Goal: Task Accomplishment & Management: Manage account settings

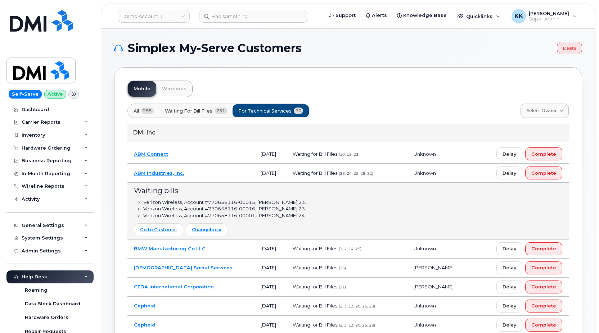
click at [210, 178] on td "ABM Industries, Inc." at bounding box center [190, 173] width 127 height 19
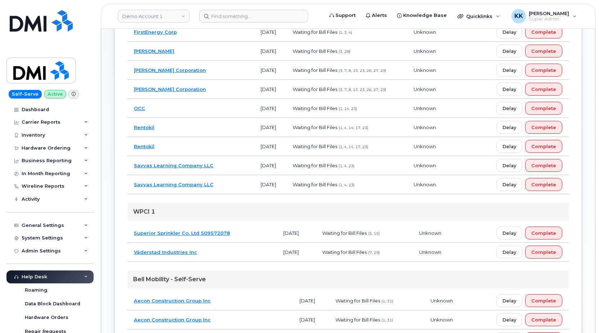
scroll to position [537, 0]
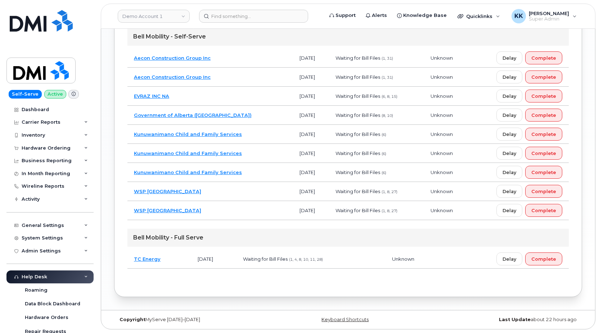
click at [225, 191] on td "WSP Canada" at bounding box center [210, 191] width 166 height 19
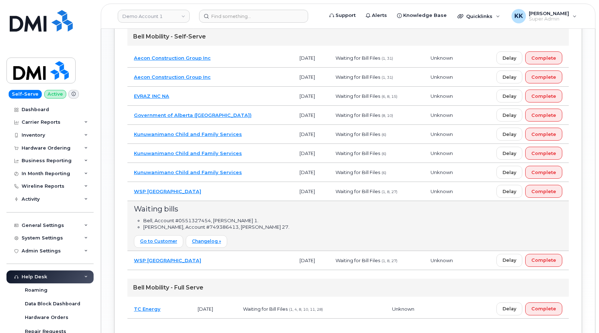
click at [225, 191] on td "WSP Canada" at bounding box center [210, 191] width 166 height 19
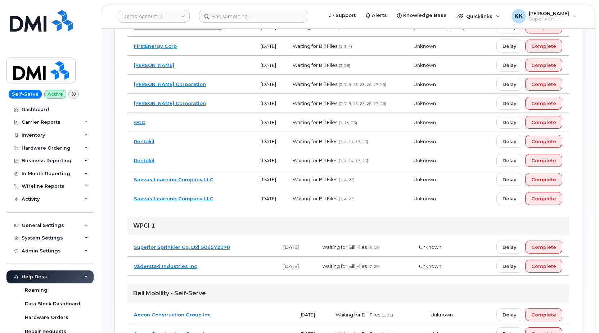
scroll to position [243, 0]
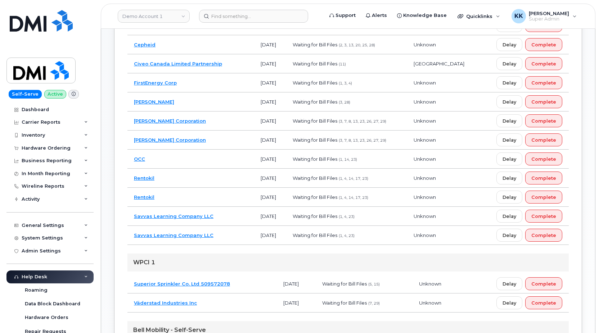
click at [225, 234] on td "Savvas Learning Company LLC" at bounding box center [190, 235] width 127 height 19
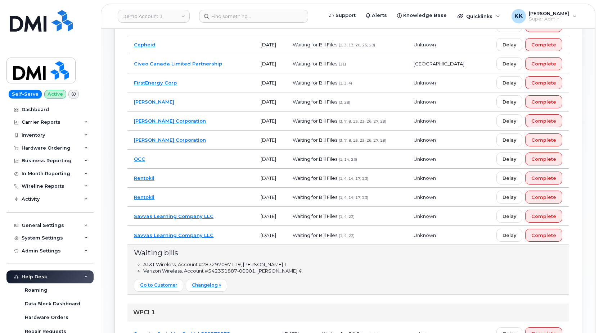
click at [225, 234] on td "Savvas Learning Company LLC" at bounding box center [190, 235] width 127 height 19
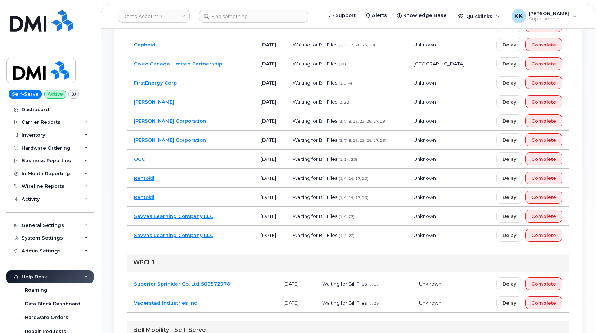
click at [224, 203] on td "Rentokil" at bounding box center [190, 197] width 127 height 19
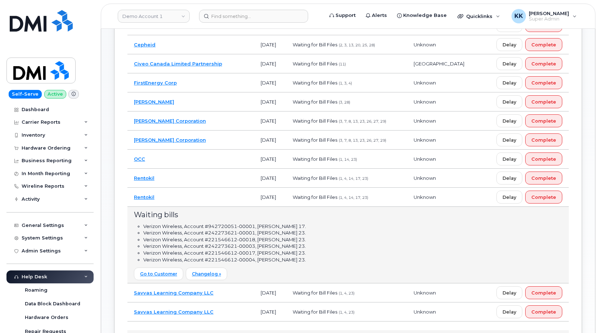
click at [223, 203] on td "Rentokil" at bounding box center [190, 197] width 127 height 19
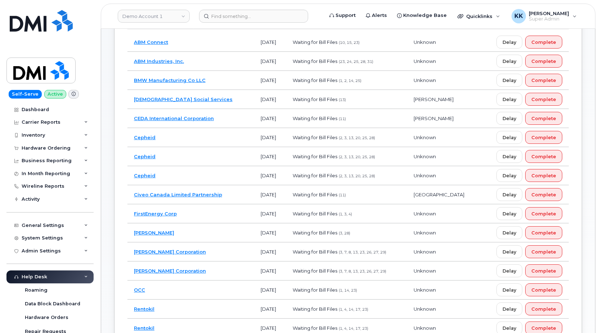
scroll to position [96, 0]
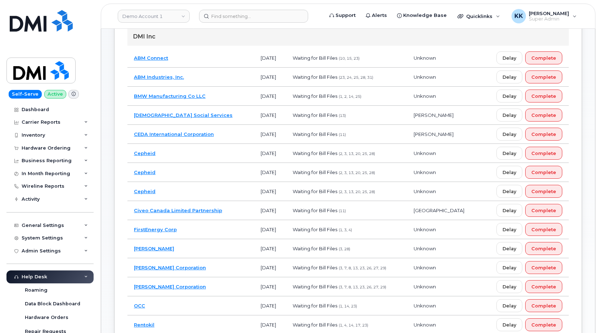
click at [223, 198] on td "Cepheid" at bounding box center [190, 191] width 127 height 19
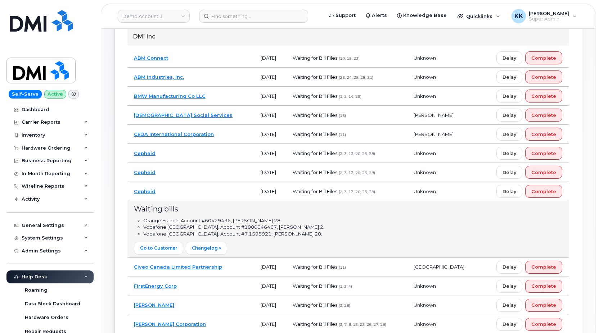
click at [223, 198] on td "Cepheid" at bounding box center [190, 191] width 127 height 19
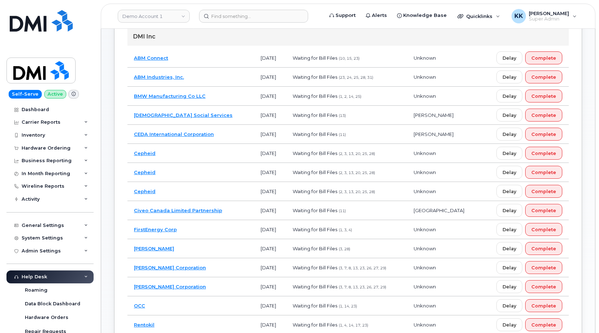
scroll to position [59, 0]
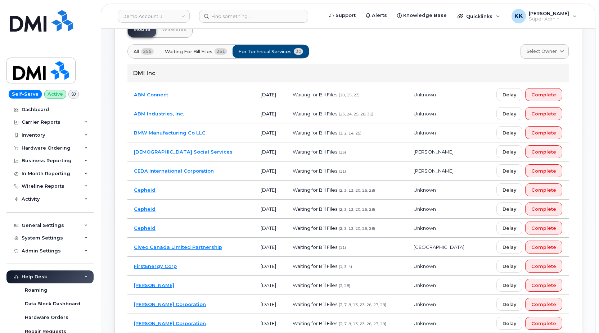
click at [219, 266] on td "FirstEnergy Corp" at bounding box center [190, 266] width 127 height 19
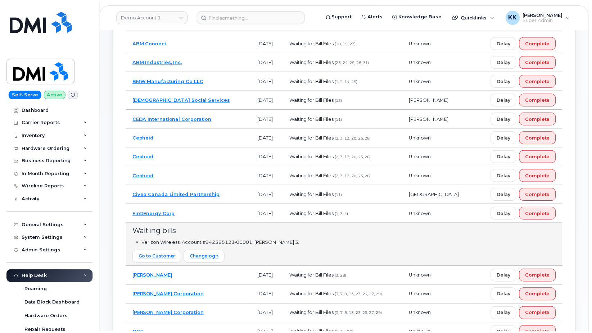
scroll to position [133, 0]
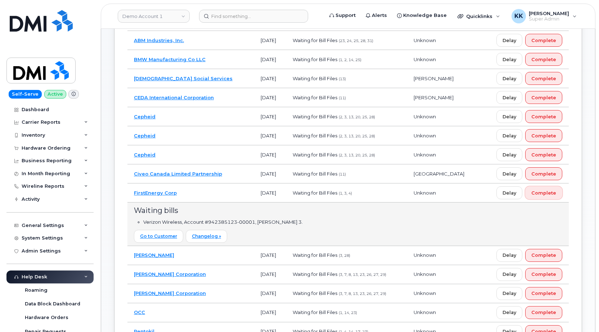
click at [542, 196] on span "Complete" at bounding box center [543, 193] width 25 height 7
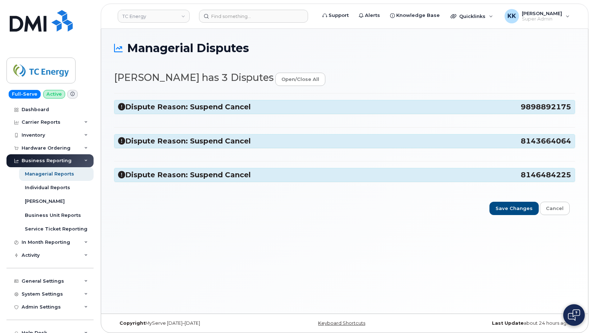
click at [122, 108] on icon at bounding box center [121, 106] width 7 height 7
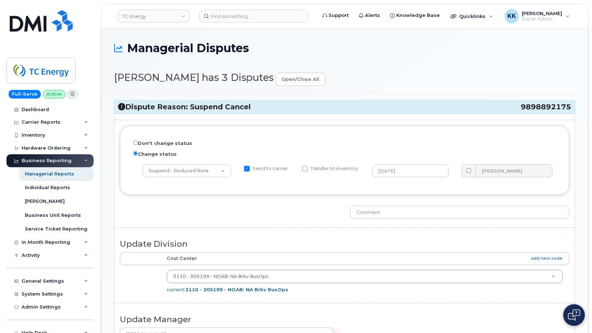
click at [122, 107] on icon at bounding box center [121, 106] width 7 height 7
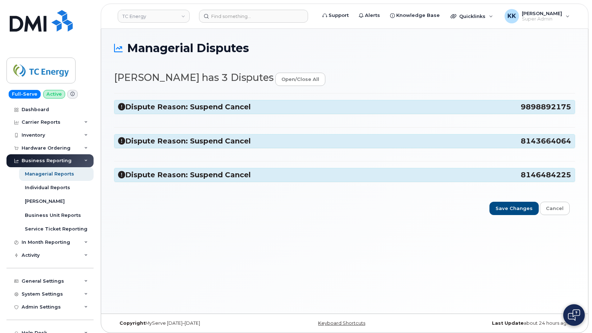
click at [124, 141] on icon at bounding box center [121, 141] width 7 height 7
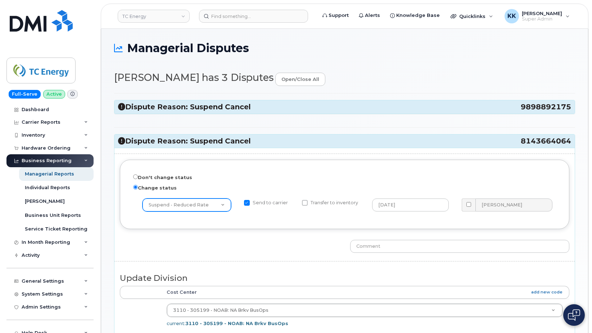
click at [143, 199] on select "-- choose action -- Cancel Cancel with Churn Suspend - Reduced Rate Suspend - F…" at bounding box center [187, 205] width 89 height 13
click at [121, 138] on icon at bounding box center [121, 141] width 7 height 7
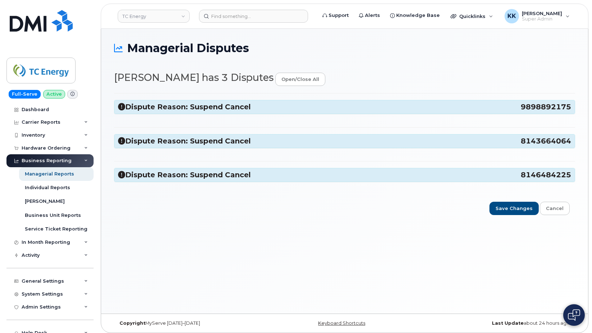
click at [123, 174] on icon at bounding box center [121, 174] width 7 height 7
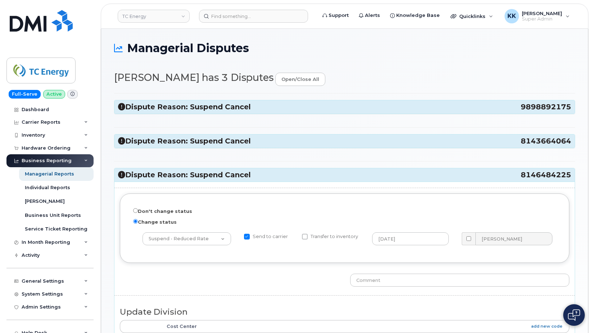
click at [123, 175] on icon at bounding box center [121, 174] width 7 height 7
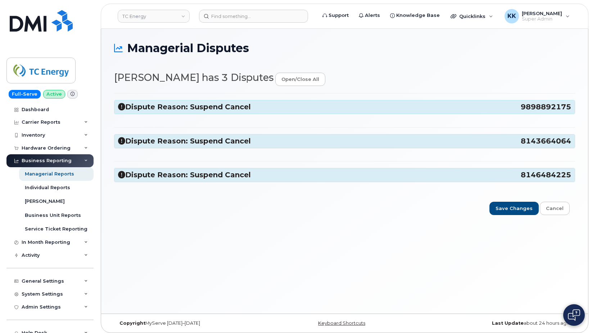
click at [127, 175] on h3 "Dispute Reason: Suspend Cancel 8146484225" at bounding box center [344, 175] width 453 height 10
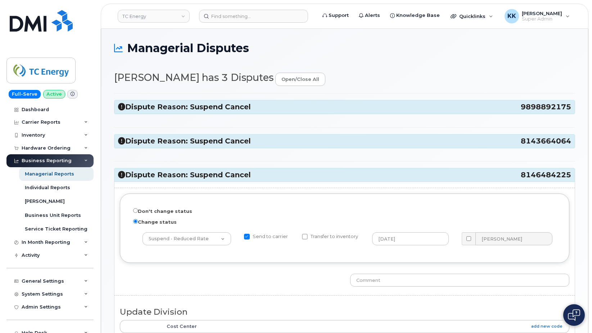
click at [122, 141] on icon at bounding box center [121, 141] width 7 height 7
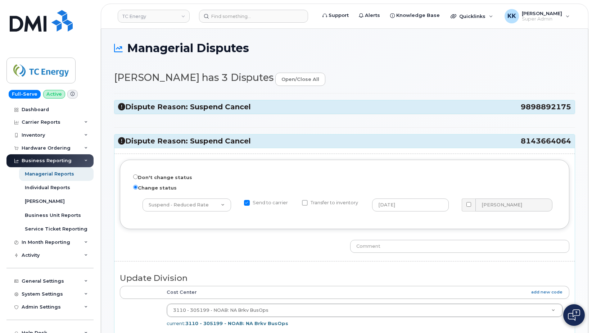
click at [122, 108] on icon at bounding box center [121, 106] width 7 height 7
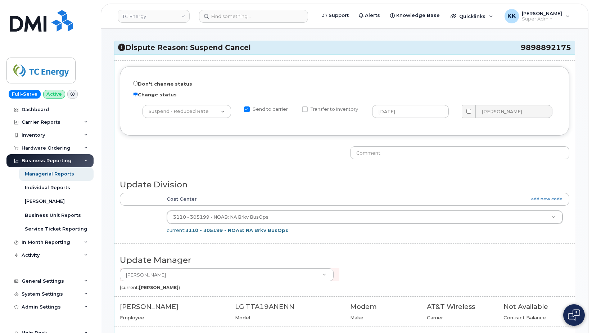
scroll to position [56, 0]
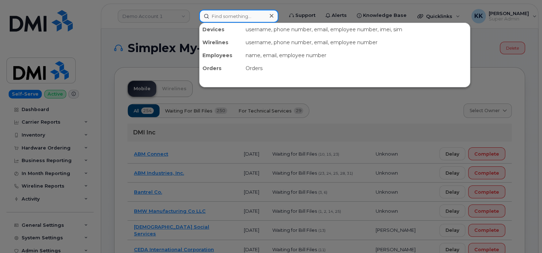
click at [217, 20] on input at bounding box center [238, 16] width 79 height 13
type input "4038367164"
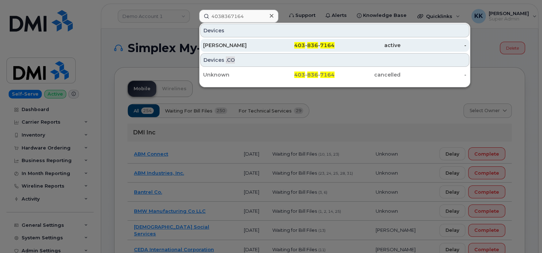
click at [334, 49] on div "403 - 836 - 7164" at bounding box center [367, 45] width 66 height 13
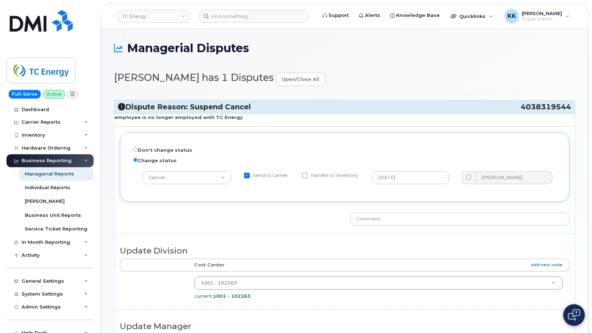
click at [538, 107] on span "4038319544" at bounding box center [546, 107] width 50 height 10
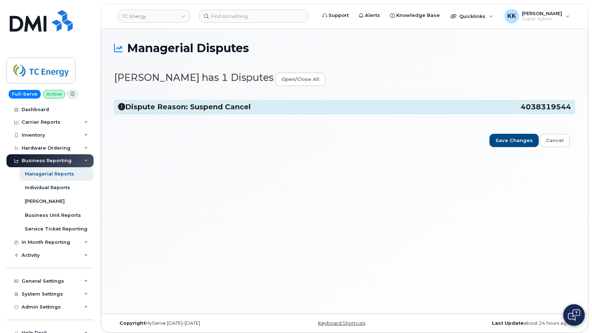
click at [538, 107] on span "4038319544" at bounding box center [546, 107] width 50 height 10
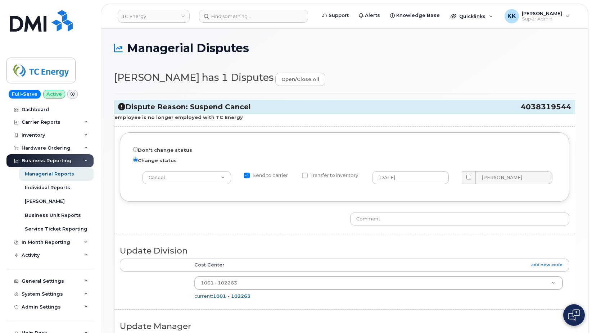
click at [538, 107] on span "4038319544" at bounding box center [546, 107] width 50 height 10
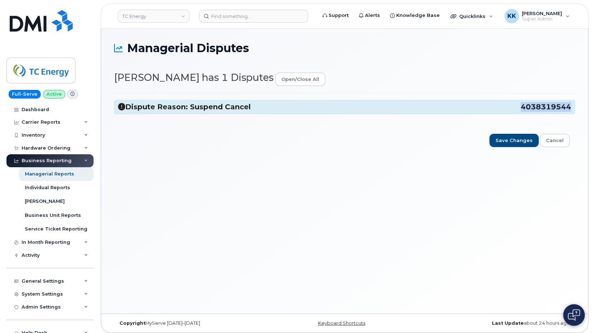
copy span "4038319544"
click at [242, 103] on h3 "Dispute Reason: Suspend Cancel 4038319544" at bounding box center [344, 107] width 453 height 10
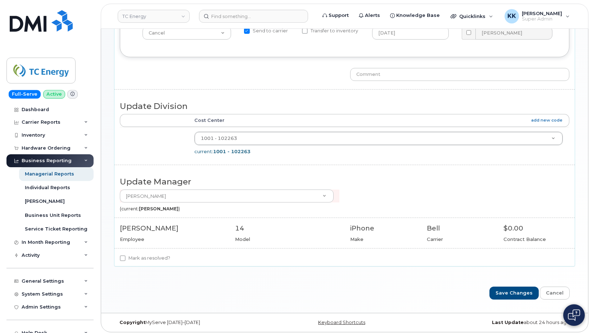
scroll to position [148, 0]
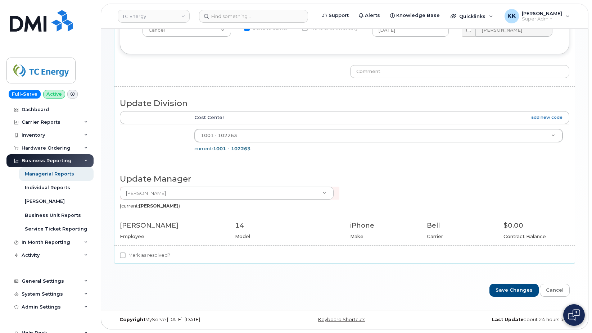
click at [131, 258] on label "Mark as resolved?" at bounding box center [145, 255] width 50 height 9
click at [126, 258] on input "Mark as resolved?" at bounding box center [123, 256] width 6 height 6
checkbox input "true"
click at [528, 291] on input "Save Changes" at bounding box center [514, 290] width 49 height 13
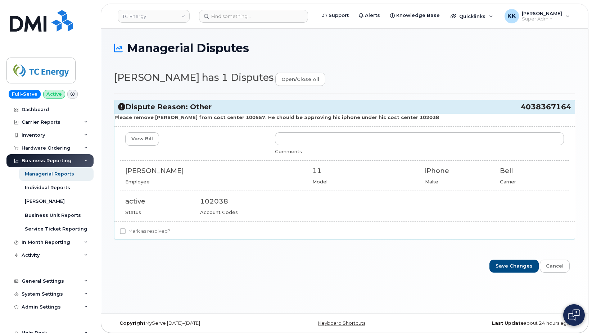
click at [129, 232] on label "Mark as resolved?" at bounding box center [145, 231] width 50 height 9
click at [126, 232] on input "Mark as resolved?" at bounding box center [123, 232] width 6 height 6
checkbox input "true"
click at [515, 266] on input "Save Changes" at bounding box center [514, 266] width 49 height 13
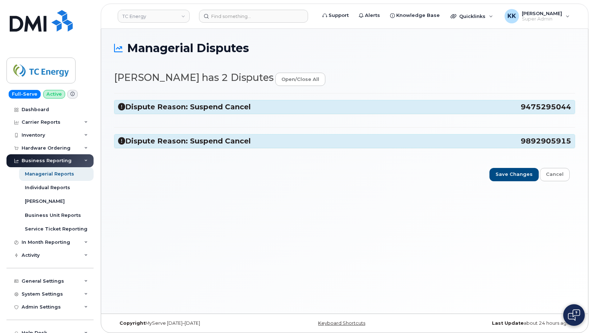
click at [120, 140] on icon at bounding box center [121, 141] width 7 height 7
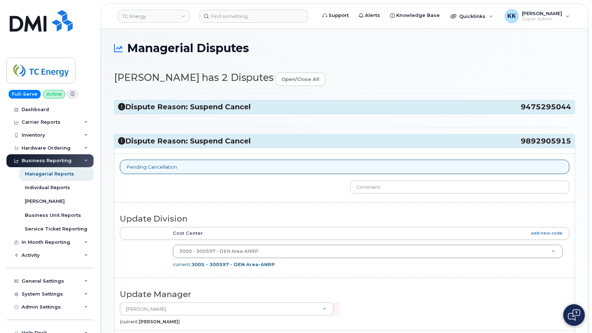
click at [121, 107] on icon at bounding box center [121, 106] width 7 height 7
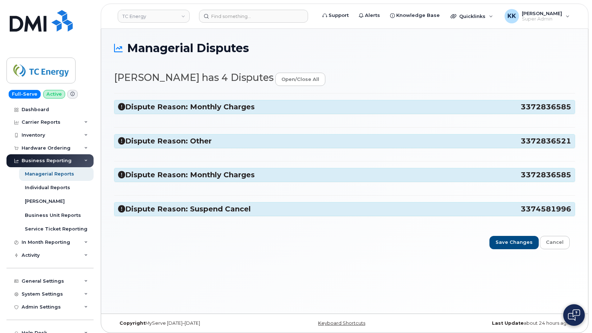
click at [123, 208] on icon at bounding box center [121, 209] width 7 height 7
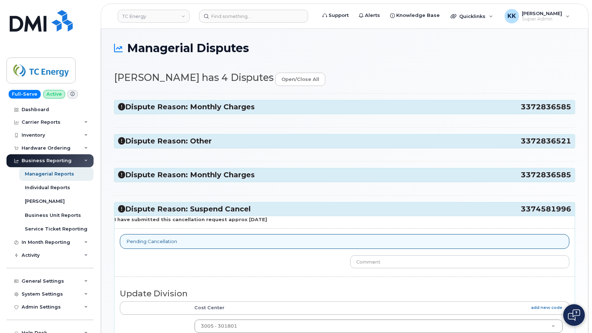
click at [122, 176] on icon at bounding box center [121, 174] width 7 height 7
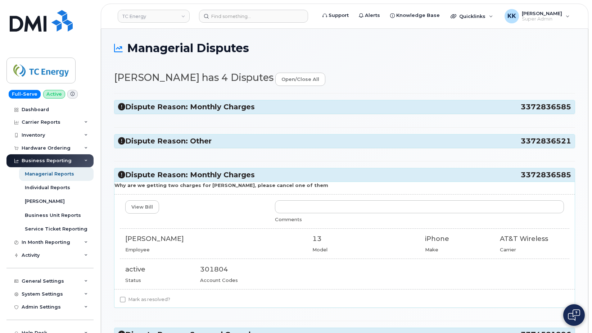
click at [117, 142] on div "Dispute Reason: Other 3372836521" at bounding box center [344, 141] width 460 height 13
click at [123, 141] on icon at bounding box center [121, 141] width 7 height 7
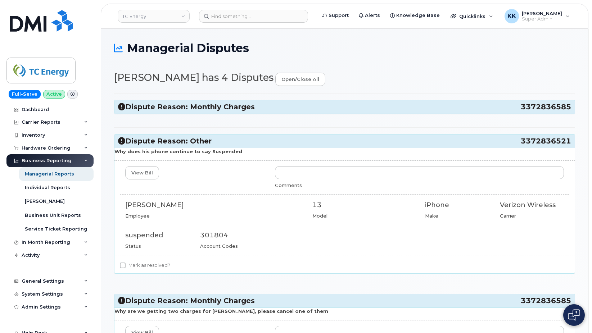
click at [122, 108] on icon at bounding box center [121, 106] width 7 height 7
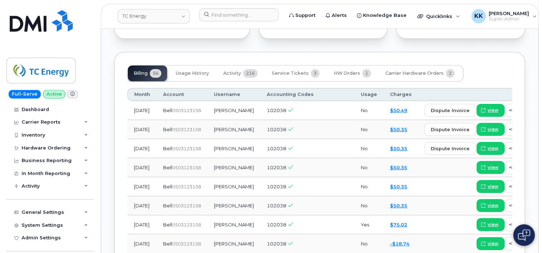
scroll to position [722, 0]
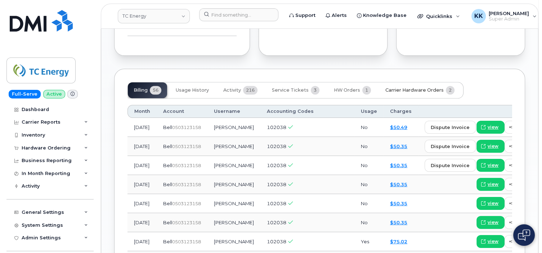
click at [420, 87] on span "Carrier Hardware Orders" at bounding box center [414, 90] width 58 height 6
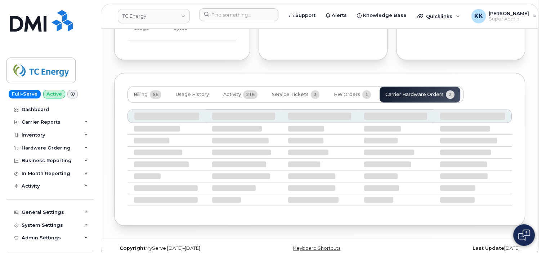
scroll to position [707, 0]
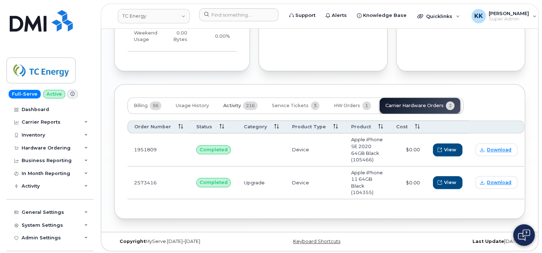
click at [242, 99] on button "Activity 216" at bounding box center [240, 106] width 46 height 16
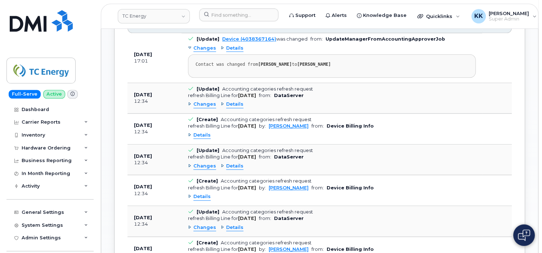
scroll to position [821, 0]
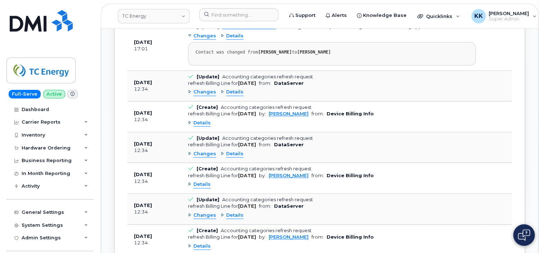
click at [189, 181] on div "Details" at bounding box center [199, 184] width 23 height 7
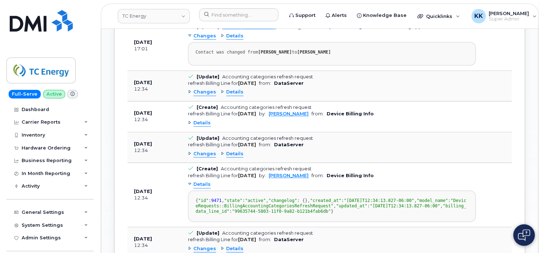
click at [189, 181] on div "Details" at bounding box center [199, 184] width 23 height 7
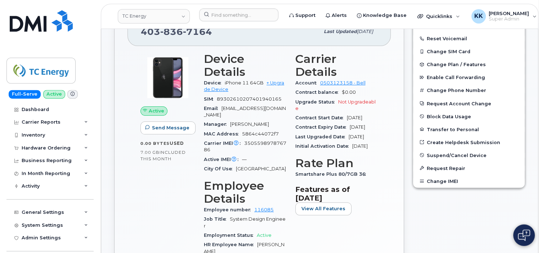
scroll to position [342, 0]
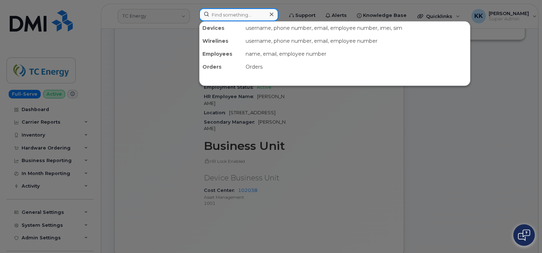
click at [231, 15] on input at bounding box center [238, 14] width 79 height 13
type input "4038319544"
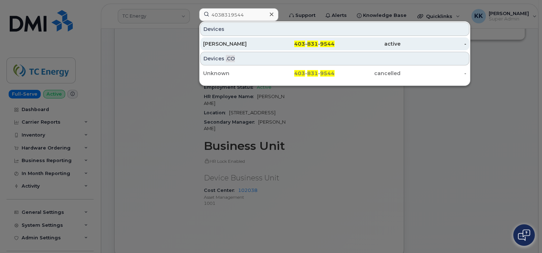
click at [261, 42] on div "Jeanette Dame" at bounding box center [236, 43] width 66 height 7
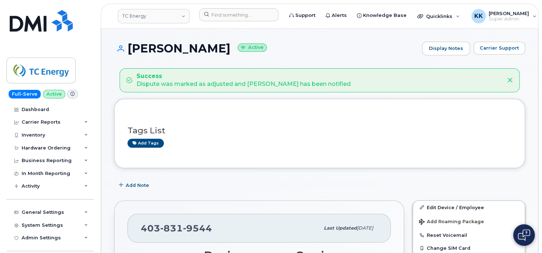
click at [509, 80] on icon at bounding box center [510, 80] width 6 height 6
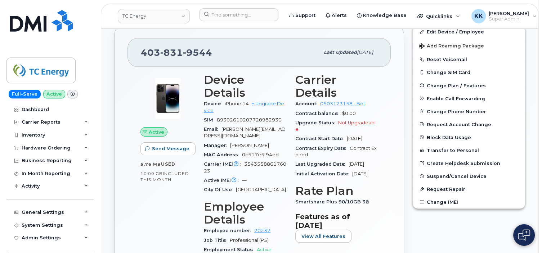
scroll to position [152, 0]
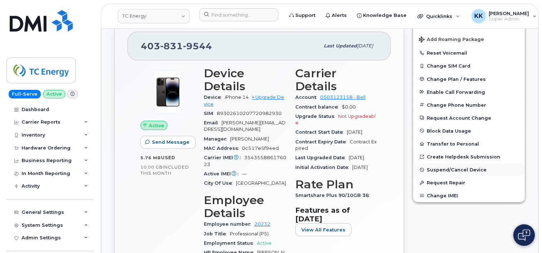
click at [461, 172] on span "Suspend/Cancel Device" at bounding box center [457, 169] width 60 height 5
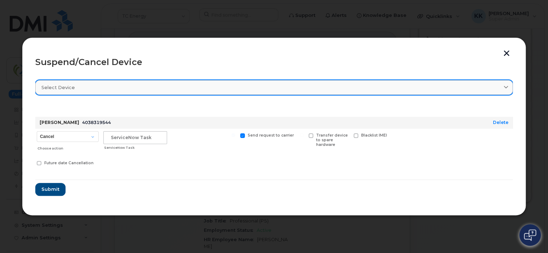
click at [66, 91] on span "Select device" at bounding box center [57, 87] width 33 height 7
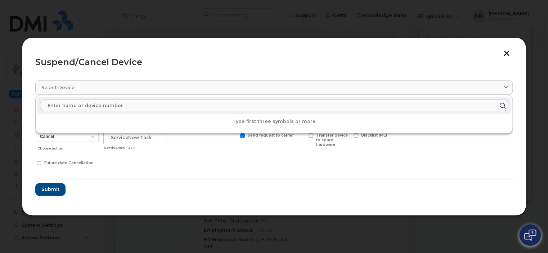
click at [114, 64] on div "Suspend/Cancel Device" at bounding box center [273, 62] width 477 height 9
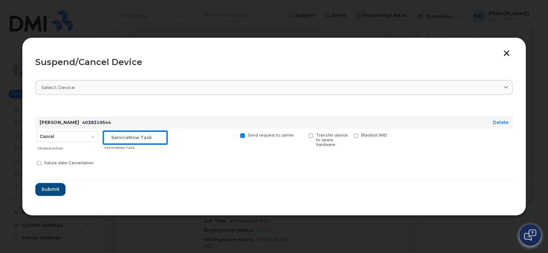
click at [129, 135] on input "text" at bounding box center [135, 137] width 64 height 13
click at [126, 138] on input "text" at bounding box center [135, 137] width 64 height 13
type input "CS0777570"
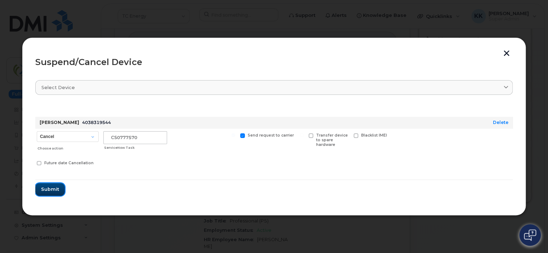
click at [53, 191] on span "Submit" at bounding box center [50, 189] width 18 height 7
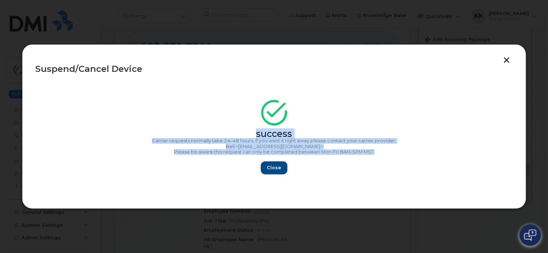
drag, startPoint x: 373, startPoint y: 153, endPoint x: 250, endPoint y: 135, distance: 124.5
click at [250, 135] on div "success Carrier requests normally take 24–48 hours, if you want it right away p…" at bounding box center [273, 139] width 477 height 70
copy div "success Carrier requests normally take 24–48 hours, if you want it right away p…"
click at [280, 170] on span "Close" at bounding box center [274, 168] width 14 height 7
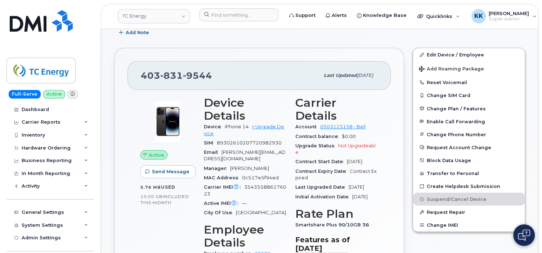
scroll to position [114, 0]
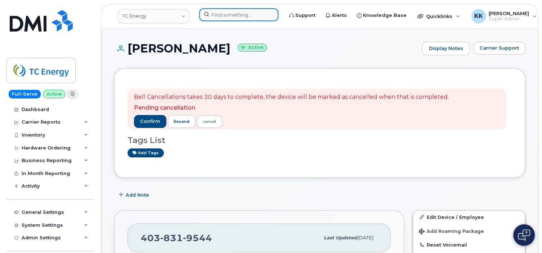
click at [222, 16] on input at bounding box center [238, 14] width 79 height 13
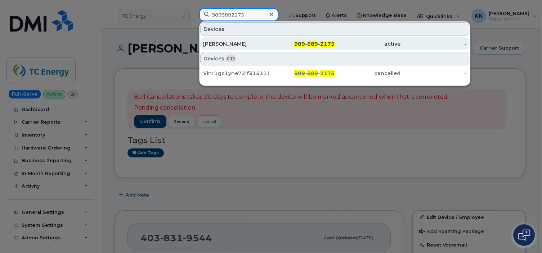
type input "9898892175"
click at [253, 46] on div "Allen Pierce" at bounding box center [236, 43] width 66 height 7
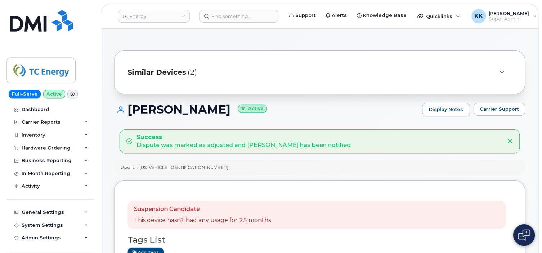
click at [508, 144] on icon at bounding box center [510, 142] width 6 height 6
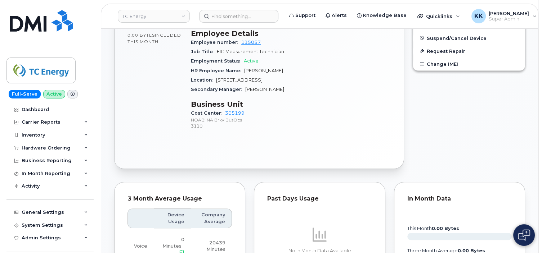
scroll to position [152, 0]
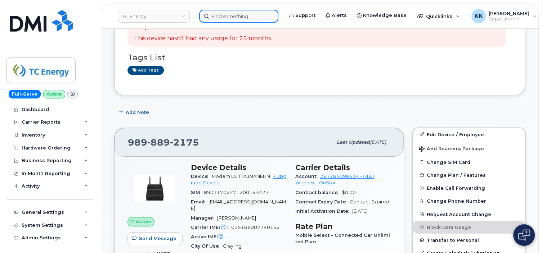
click at [223, 15] on input at bounding box center [238, 16] width 79 height 13
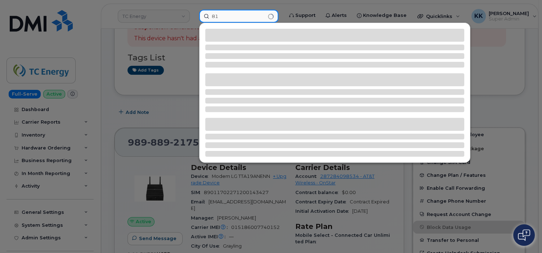
type input "8"
click at [165, 105] on div at bounding box center [271, 126] width 542 height 253
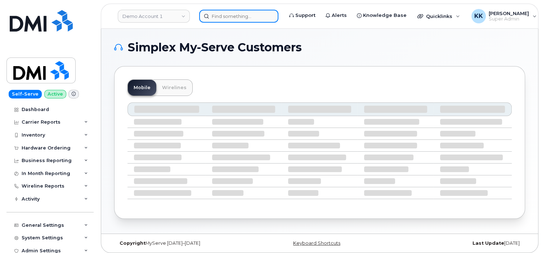
click at [228, 18] on input at bounding box center [238, 16] width 79 height 13
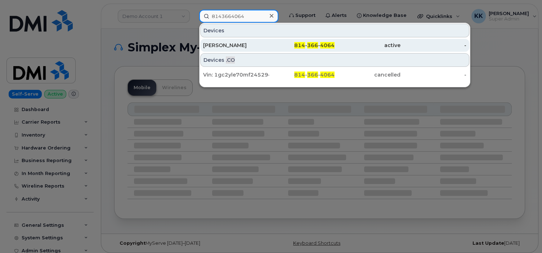
type input "8143664064"
click at [269, 41] on div "[PERSON_NAME]" at bounding box center [302, 45] width 66 height 13
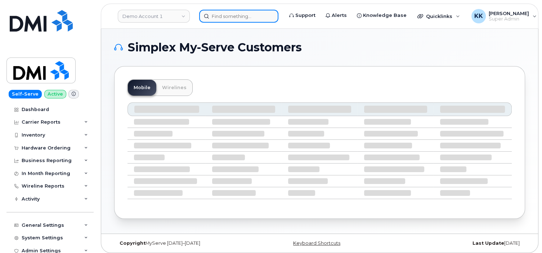
click at [246, 13] on input at bounding box center [238, 16] width 79 height 13
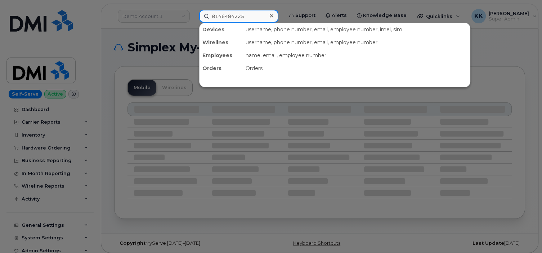
type input "8146484225"
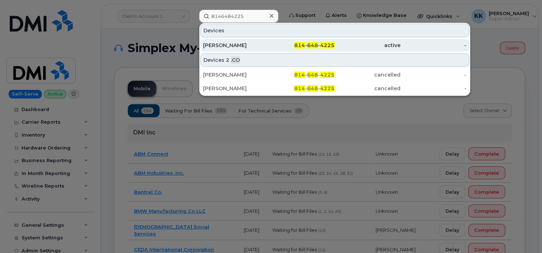
click at [334, 49] on div "814 - 648 - 4225" at bounding box center [367, 45] width 66 height 13
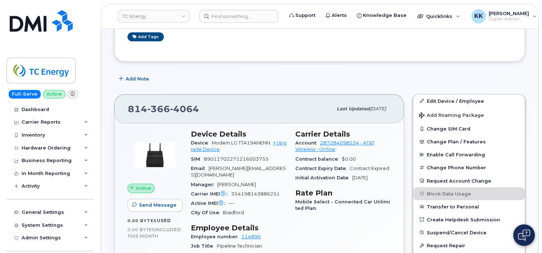
scroll to position [190, 0]
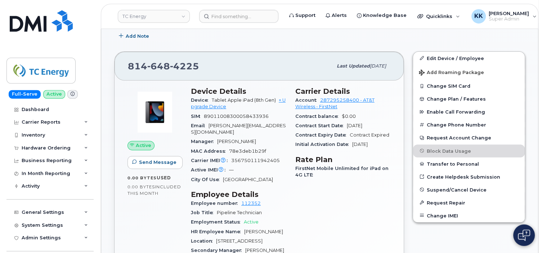
scroll to position [190, 0]
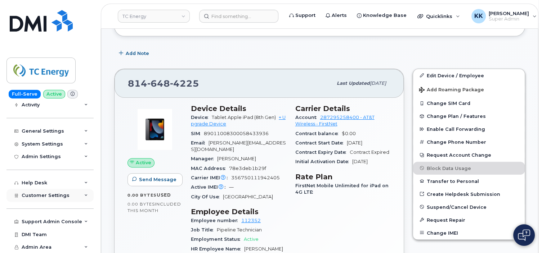
click at [53, 197] on span "Customer Settings" at bounding box center [46, 195] width 48 height 5
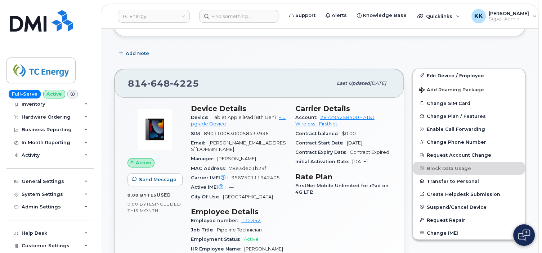
scroll to position [12, 0]
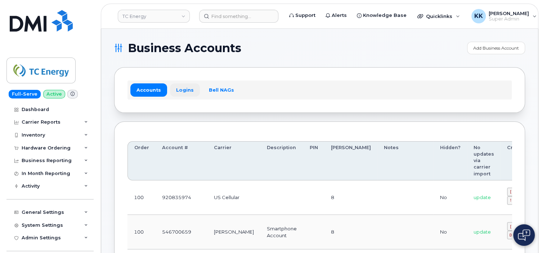
click at [185, 93] on link "Logins" at bounding box center [185, 90] width 30 height 13
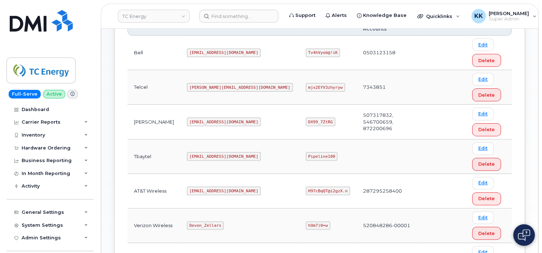
scroll to position [228, 0]
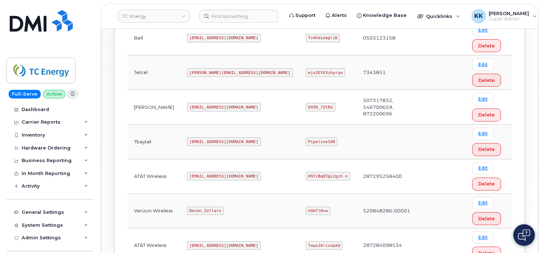
click at [211, 172] on code "tcenergy@myserve.ca" at bounding box center [224, 176] width 74 height 9
click at [306, 172] on code "H97cBqQT@i2gzX.n" at bounding box center [328, 176] width 44 height 9
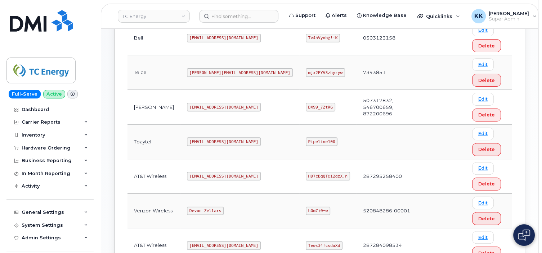
click at [306, 172] on code "H97cBqQT@i2gzX.n" at bounding box center [328, 176] width 44 height 9
click at [206, 172] on code "tcenergy@myserve.ca" at bounding box center [224, 176] width 74 height 9
click at [306, 172] on code "H97cBqQT@i2gzX.n" at bounding box center [328, 176] width 44 height 9
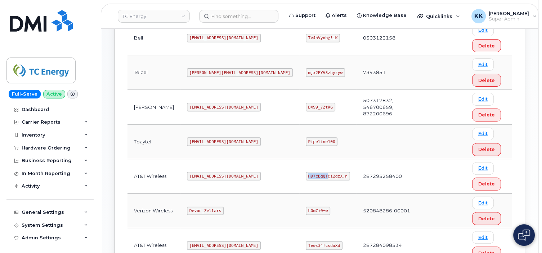
click at [306, 172] on code "H97cBqQT@i2gzX.n" at bounding box center [328, 176] width 44 height 9
click at [217, 172] on code "tcenergy@myserve.ca" at bounding box center [224, 176] width 74 height 9
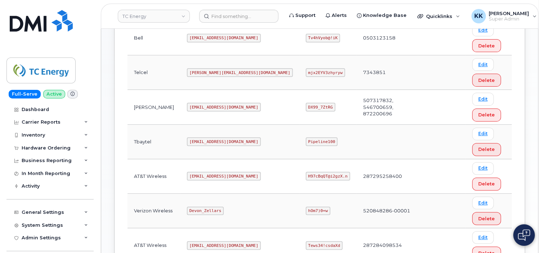
click at [306, 172] on code "H97cBqQT@i2gzX.n" at bounding box center [328, 176] width 44 height 9
click at [194, 172] on code "tcenergy@myserve.ca" at bounding box center [224, 176] width 74 height 9
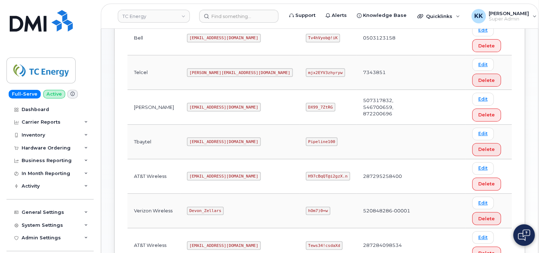
click at [194, 172] on code "tcenergy@myserve.ca" at bounding box center [224, 176] width 74 height 9
click at [306, 172] on code "H97cBqQT@i2gzX.n" at bounding box center [328, 176] width 44 height 9
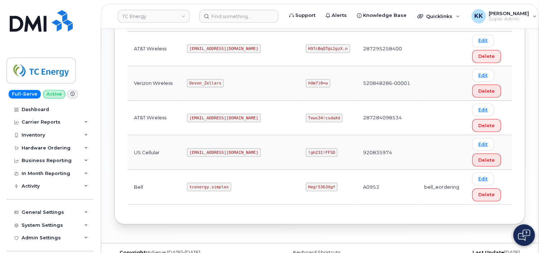
scroll to position [359, 0]
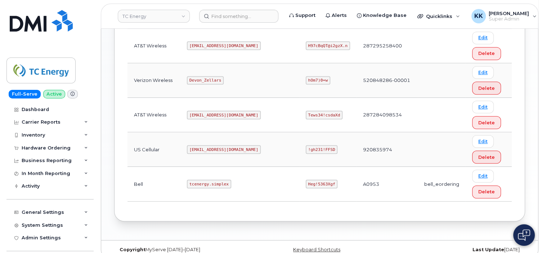
click at [205, 111] on code "myserve@dminc.com" at bounding box center [224, 115] width 74 height 9
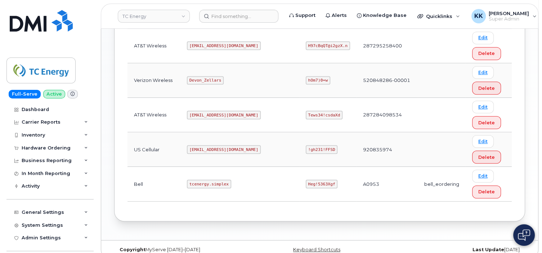
click at [306, 111] on code "Tews34!csdaXd" at bounding box center [324, 115] width 37 height 9
click at [189, 76] on code "Devon_Zellars" at bounding box center [205, 80] width 37 height 9
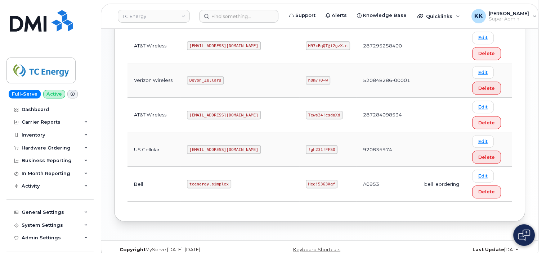
click at [189, 76] on code "Devon_Zellars" at bounding box center [205, 80] width 37 height 9
click at [306, 76] on code "hOm7)0=w" at bounding box center [318, 80] width 24 height 9
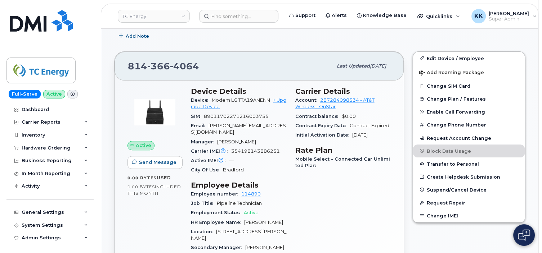
scroll to position [266, 0]
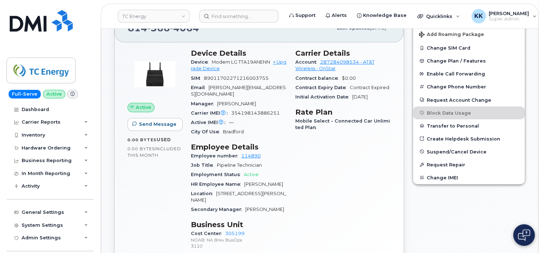
click at [244, 111] on span "354198143886251" at bounding box center [255, 113] width 49 height 5
copy span "354198143886251"
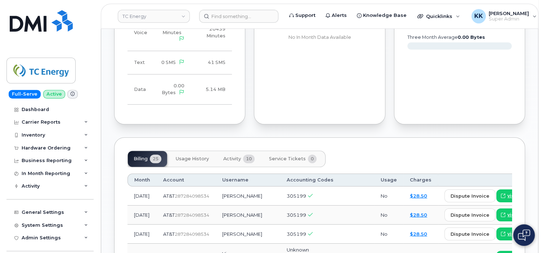
scroll to position [618, 0]
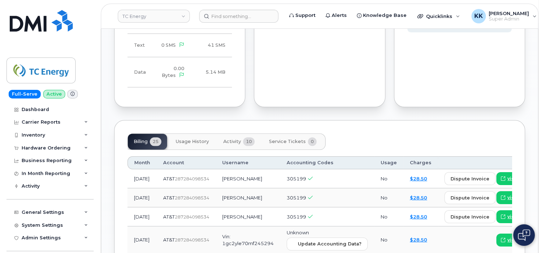
click at [232, 139] on span "Activity" at bounding box center [232, 142] width 18 height 6
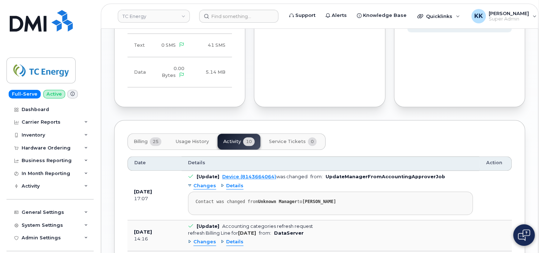
click at [144, 134] on button "Billing 25" at bounding box center [147, 142] width 39 height 16
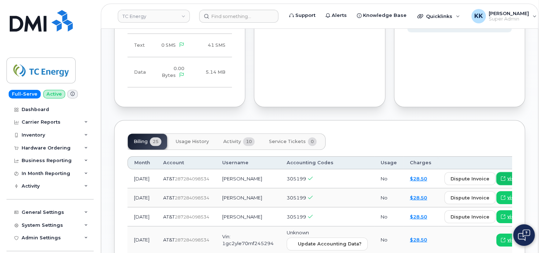
click at [507, 176] on span "view" at bounding box center [512, 179] width 11 height 6
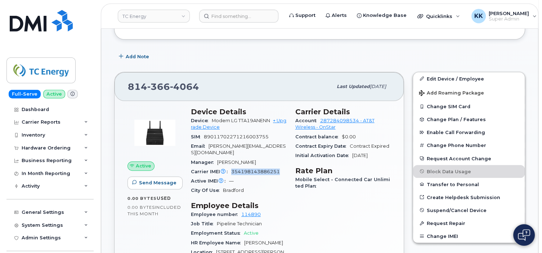
scroll to position [314, 0]
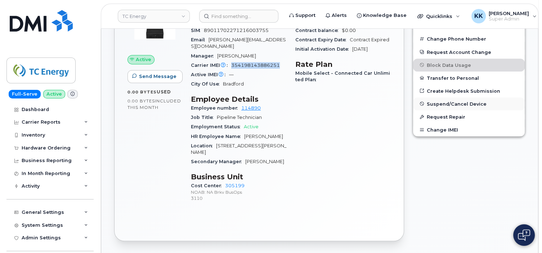
click at [440, 107] on button "Suspend/Cancel Device" at bounding box center [469, 104] width 112 height 13
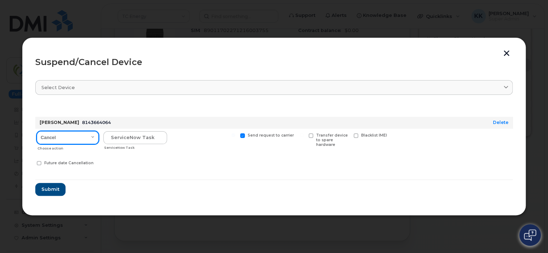
click at [37, 131] on select "Cancel Suspend - Reduced Rate Suspend - Full Rate Suspend - Lost Device/Stolen …" at bounding box center [68, 137] width 62 height 13
select select "[object Object]"
click option "Suspend - Reduced Rate" at bounding box center [0, 0] width 0 height 0
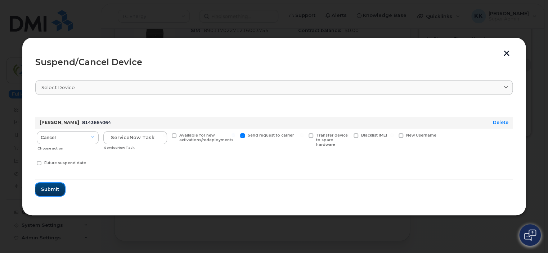
click at [53, 187] on span "Submit" at bounding box center [50, 189] width 18 height 7
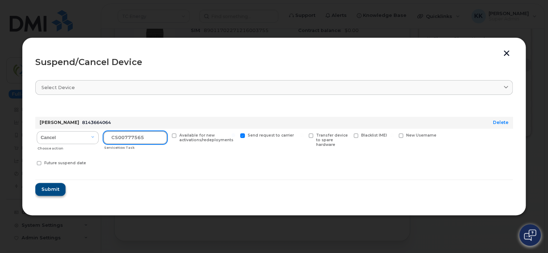
type input "CS00777565"
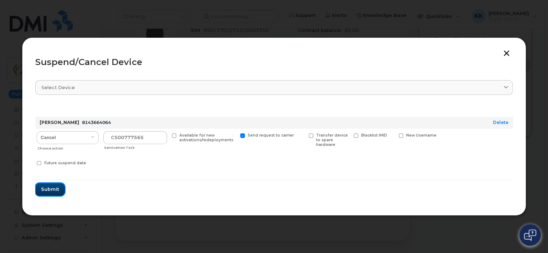
click at [51, 189] on span "Submit" at bounding box center [50, 189] width 18 height 7
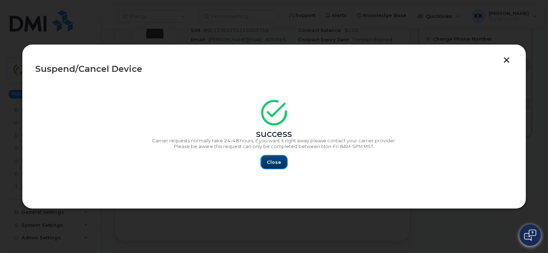
click at [274, 161] on span "Close" at bounding box center [274, 162] width 14 height 7
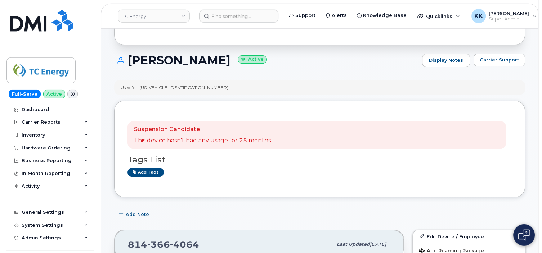
scroll to position [48, 0]
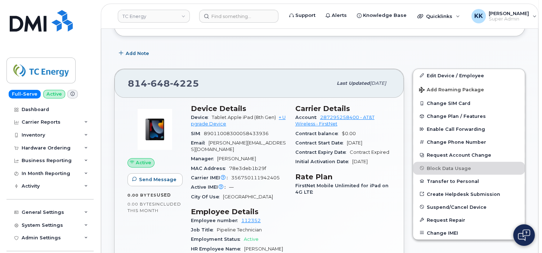
scroll to position [12, 0]
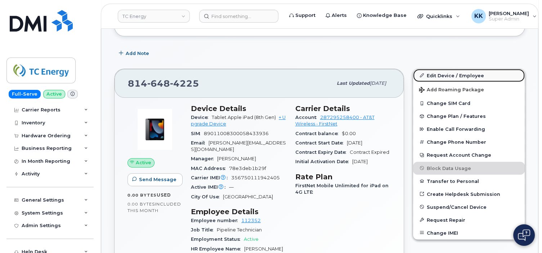
click at [466, 73] on link "Edit Device / Employee" at bounding box center [469, 75] width 112 height 13
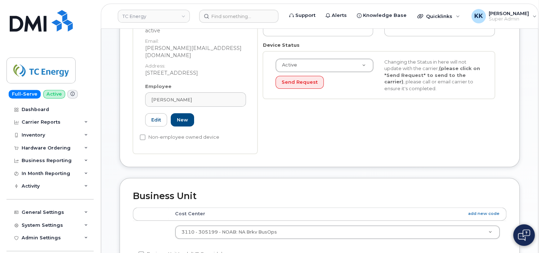
scroll to position [152, 0]
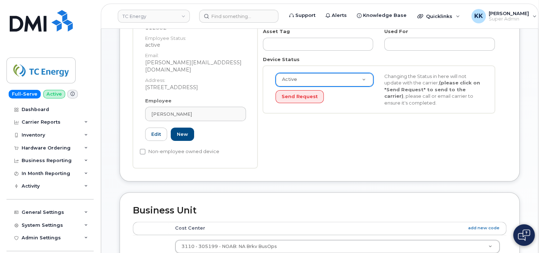
click at [366, 81] on body "TC Energy Support Alerts Knowledge Base Quicklinks Suspend / Cancel Device Chan…" at bounding box center [271, 189] width 542 height 683
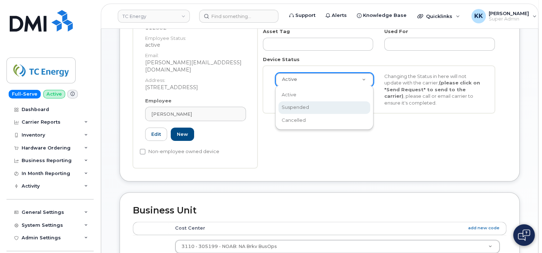
select select "suspended"
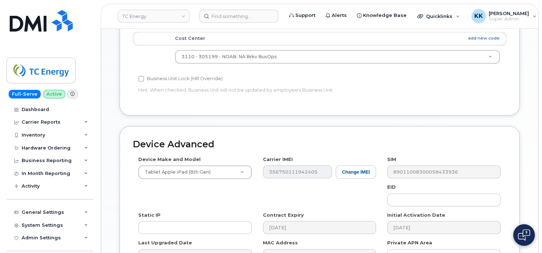
scroll to position [421, 0]
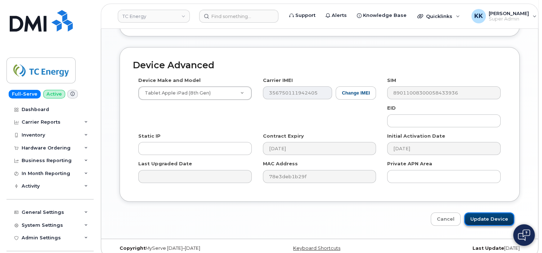
click at [484, 213] on input "Update Device" at bounding box center [489, 219] width 50 height 13
type input "Saving..."
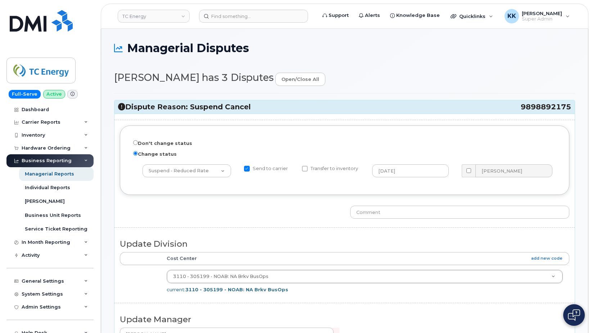
click at [237, 109] on h3 "Dispute Reason: Suspend Cancel 9898892175" at bounding box center [344, 107] width 453 height 10
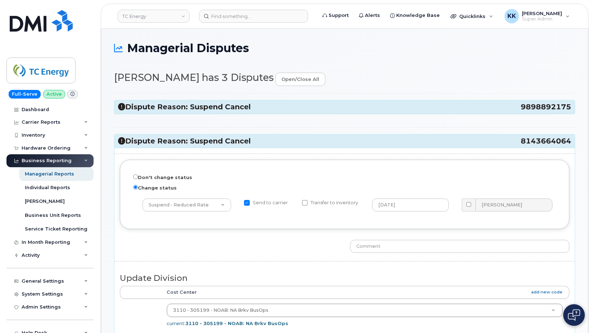
click at [244, 142] on h3 "Dispute Reason: Suspend Cancel 8143664064" at bounding box center [344, 141] width 453 height 10
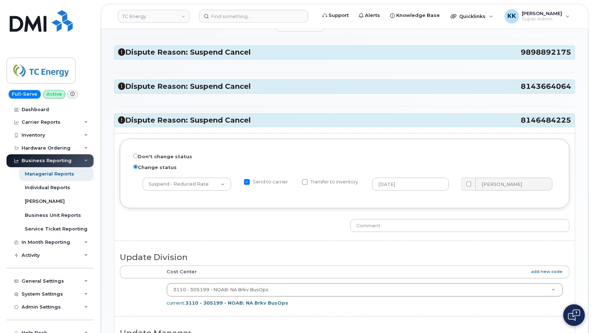
scroll to position [73, 0]
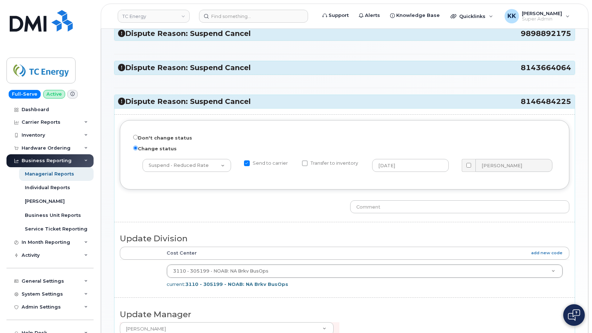
click at [247, 164] on input "Send to carrier" at bounding box center [247, 164] width 6 height 6
checkbox input "false"
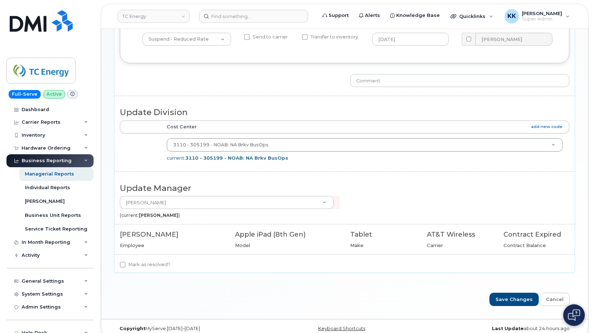
scroll to position [209, 0]
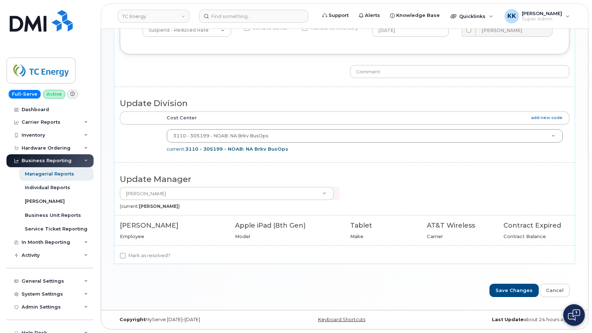
click at [140, 255] on label "Mark as resolved?" at bounding box center [145, 256] width 50 height 9
click at [126, 255] on input "Mark as resolved?" at bounding box center [123, 256] width 6 height 6
checkbox input "true"
drag, startPoint x: 507, startPoint y: 291, endPoint x: 445, endPoint y: 276, distance: 63.3
click at [508, 291] on input "Save Changes" at bounding box center [514, 290] width 49 height 13
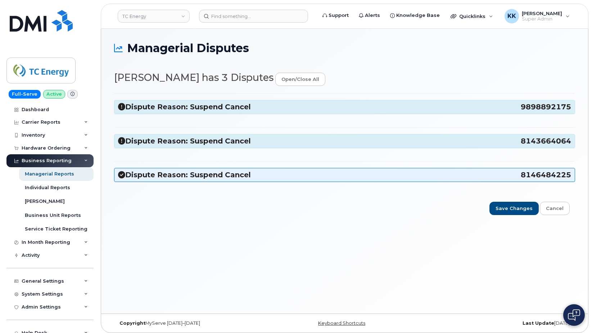
click at [242, 177] on h3 "Dispute Reason: Suspend Cancel 8146484225" at bounding box center [344, 175] width 453 height 10
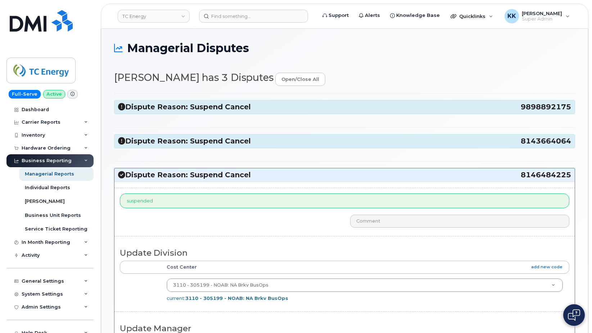
click at [242, 177] on h3 "Dispute Reason: Suspend Cancel 8146484225" at bounding box center [344, 175] width 453 height 10
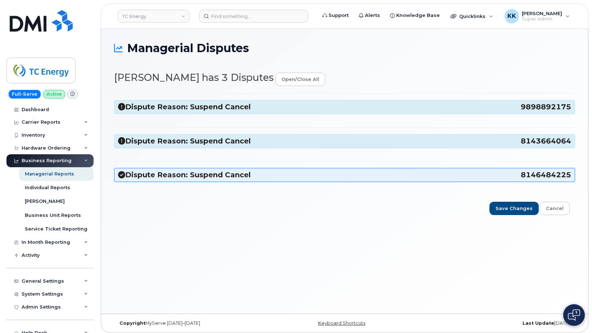
click at [229, 139] on h3 "Dispute Reason: Suspend Cancel 8143664064" at bounding box center [344, 141] width 453 height 10
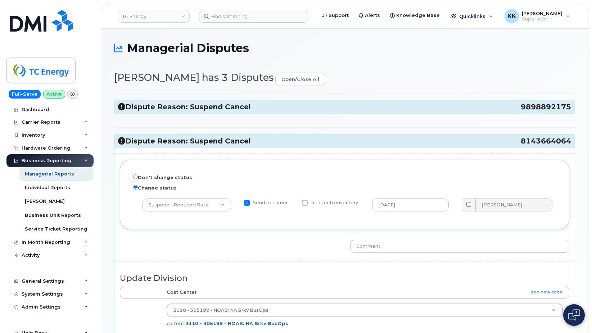
click at [333, 149] on div "Don't change status Change status -- choose action -- Cancel Cancel with Churn …" at bounding box center [344, 293] width 460 height 291
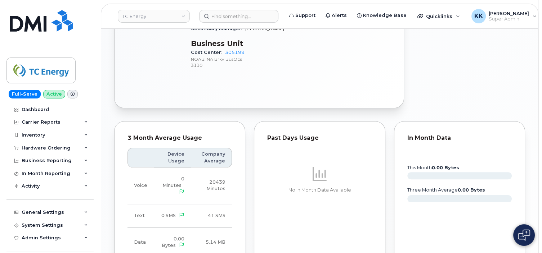
scroll to position [698, 0]
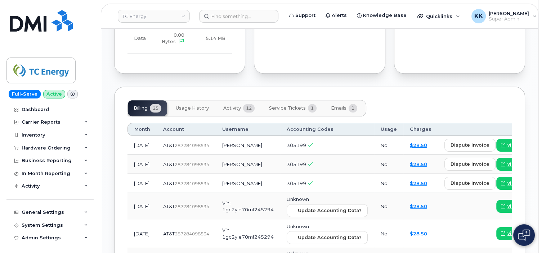
click at [299, 105] on span "Service Tickets" at bounding box center [287, 108] width 37 height 6
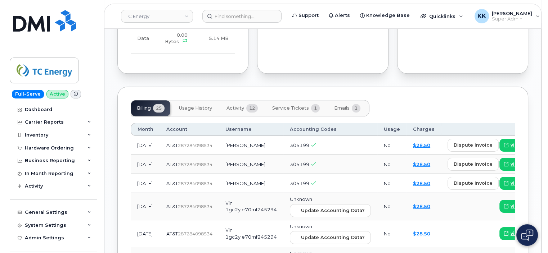
scroll to position [602, 0]
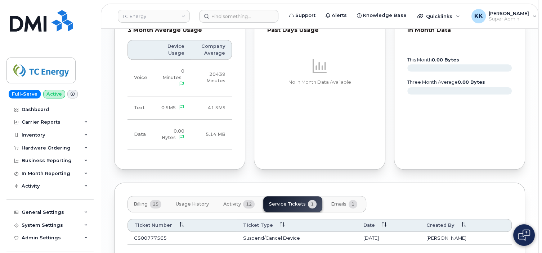
click at [346, 197] on button "Emails 1" at bounding box center [344, 205] width 38 height 16
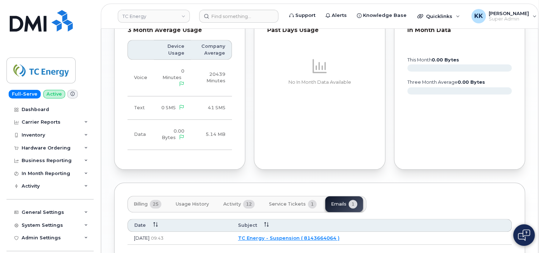
click at [288, 235] on link "TC Energy - Suspension ( 8143664064 )" at bounding box center [289, 238] width 102 height 6
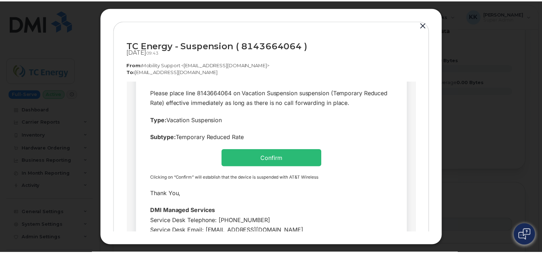
scroll to position [235, 0]
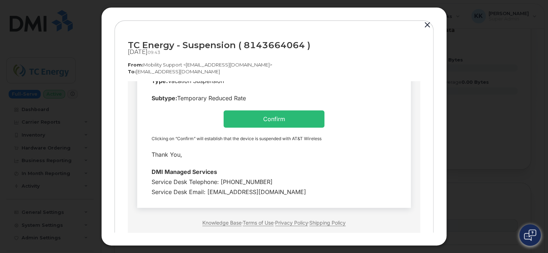
click at [430, 25] on button "button" at bounding box center [427, 25] width 11 height 10
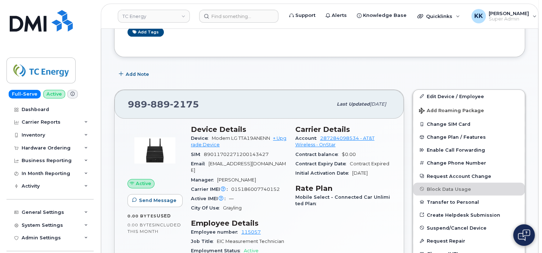
scroll to position [228, 0]
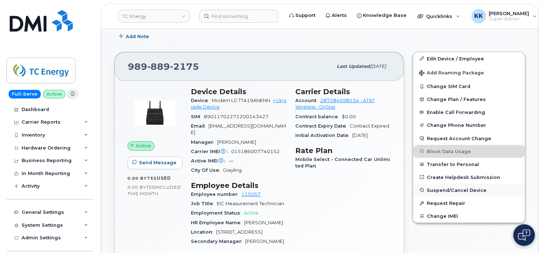
click at [432, 188] on span "Suspend/Cancel Device" at bounding box center [457, 190] width 60 height 5
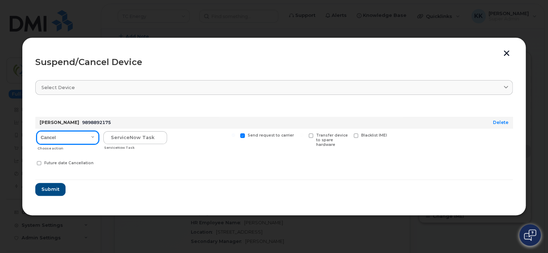
click at [37, 131] on select "Cancel Suspend - Reduced Rate Suspend - Full Rate Suspend - Lost Device/Stolen …" at bounding box center [68, 137] width 62 height 13
select select "[object Object]"
click option "Suspend - Reduced Rate" at bounding box center [0, 0] width 0 height 0
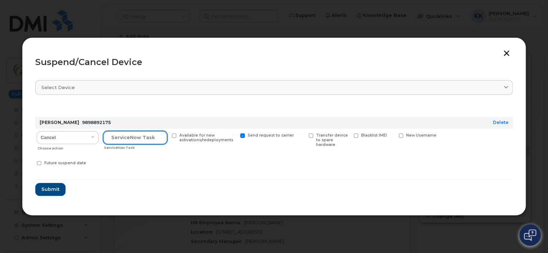
click at [124, 138] on input "text" at bounding box center [135, 137] width 64 height 13
type input "CS0777565"
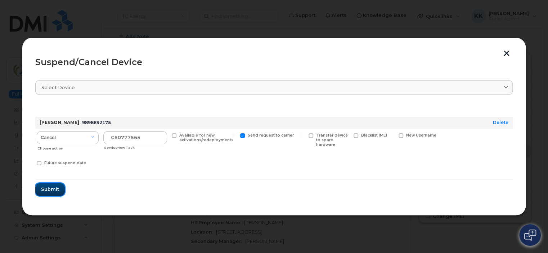
click at [50, 192] on span "Submit" at bounding box center [50, 189] width 18 height 7
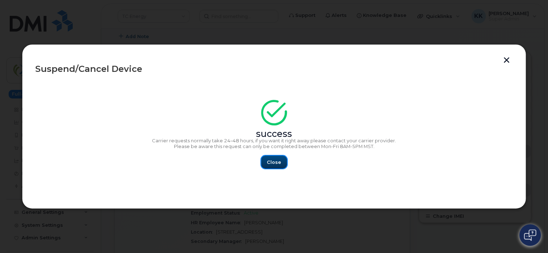
click at [277, 164] on span "Close" at bounding box center [274, 162] width 14 height 7
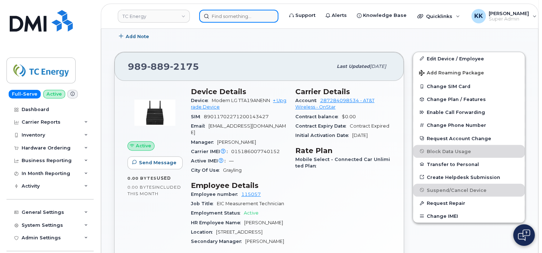
click at [223, 15] on input at bounding box center [238, 16] width 79 height 13
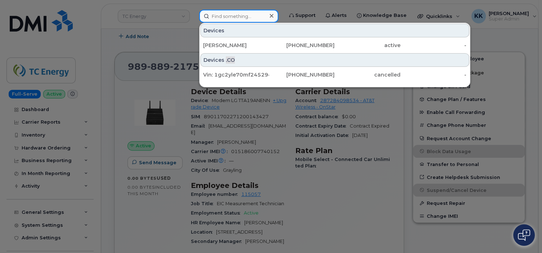
paste input "4034668974"
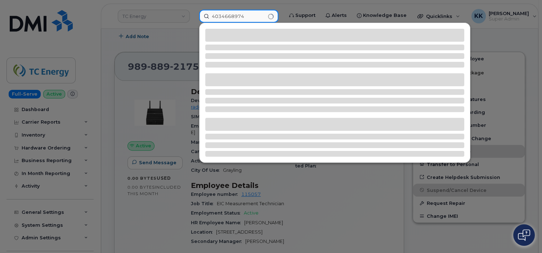
type input "4034668974"
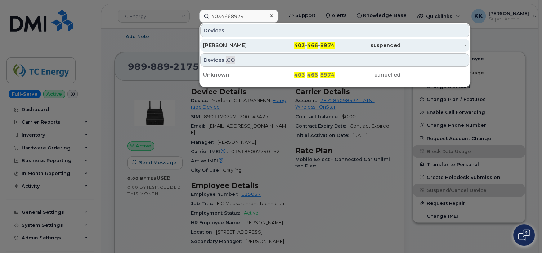
click at [251, 47] on div "John Sharpe" at bounding box center [236, 45] width 66 height 7
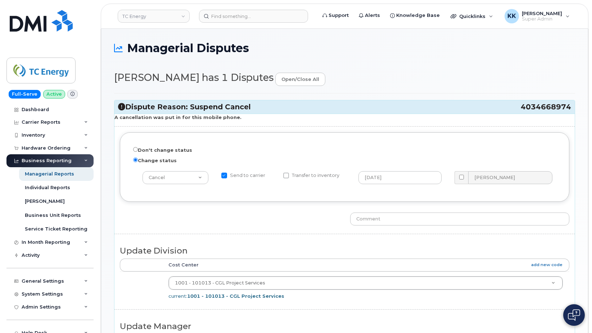
click at [538, 104] on span "4034668974" at bounding box center [546, 107] width 50 height 10
copy span "4034668974"
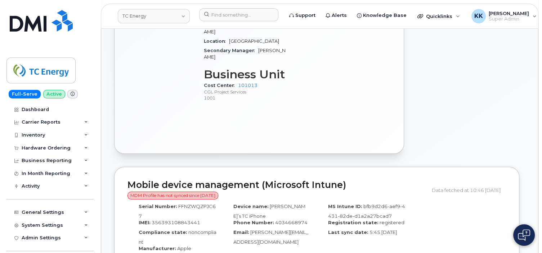
scroll to position [494, 0]
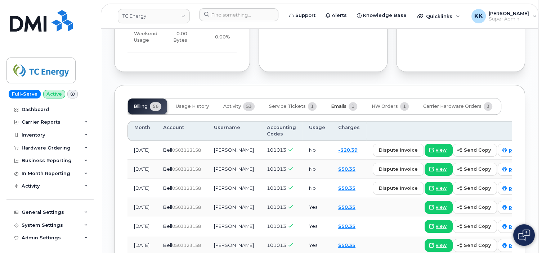
click at [341, 99] on button "Emails 1" at bounding box center [344, 107] width 38 height 16
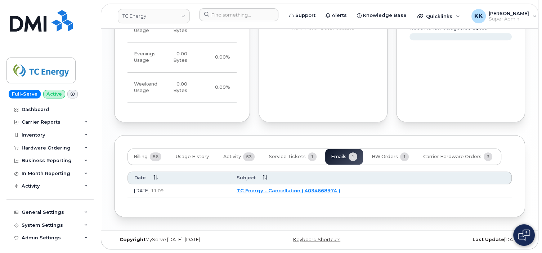
scroll to position [719, 0]
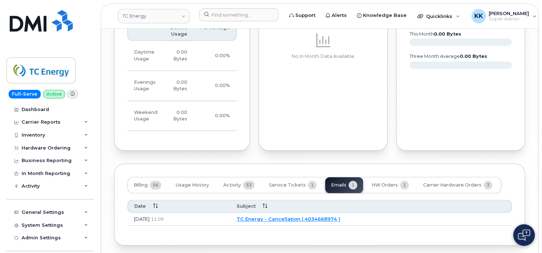
click at [290, 216] on link "TC Energy - Cancellation ( 4034668974 )" at bounding box center [289, 219] width 104 height 6
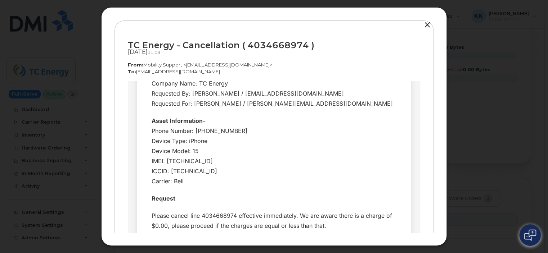
scroll to position [76, 0]
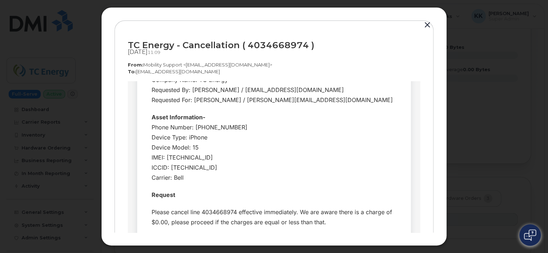
click at [427, 24] on button "button" at bounding box center [427, 25] width 11 height 10
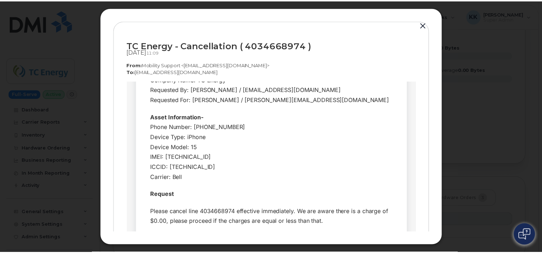
scroll to position [719, 0]
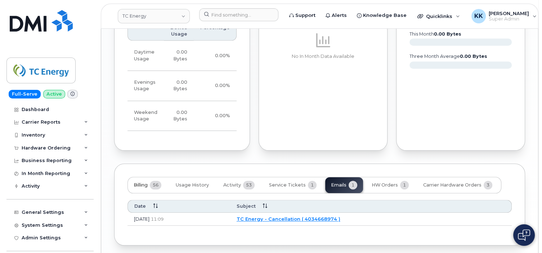
click at [153, 181] on span "56" at bounding box center [156, 185] width 12 height 9
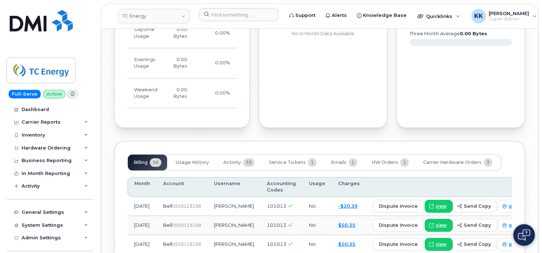
scroll to position [758, 0]
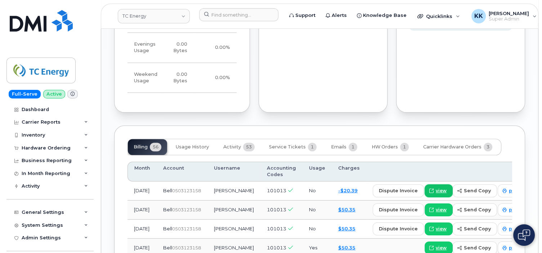
click at [428, 188] on span at bounding box center [431, 191] width 6 height 6
click at [454, 144] on span "Carrier Hardware Orders" at bounding box center [452, 147] width 58 height 6
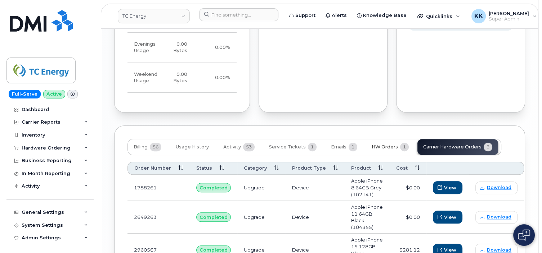
click at [400, 143] on span "1" at bounding box center [404, 147] width 9 height 9
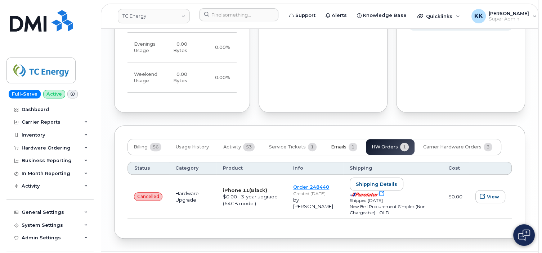
scroll to position [751, 0]
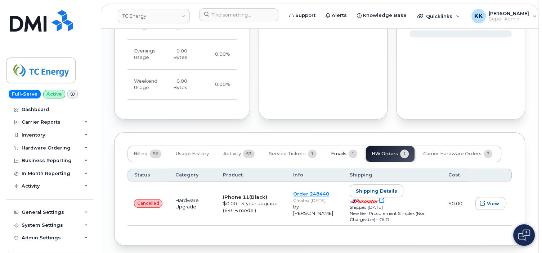
click at [339, 151] on span "Emails" at bounding box center [338, 154] width 15 height 6
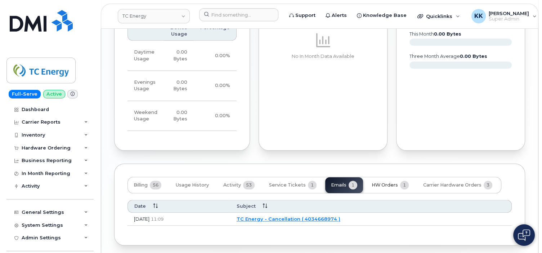
click at [382, 183] on span "HW Orders" at bounding box center [385, 186] width 26 height 6
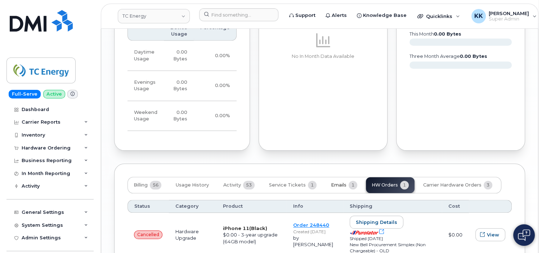
click at [349, 181] on span "1" at bounding box center [353, 185] width 9 height 9
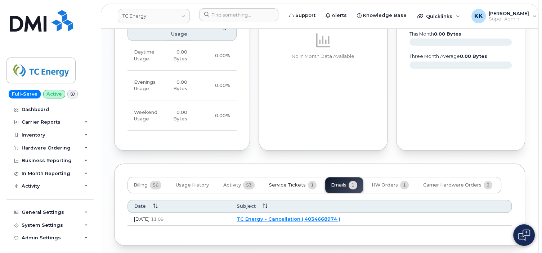
click at [298, 183] on span "Service Tickets" at bounding box center [287, 186] width 37 height 6
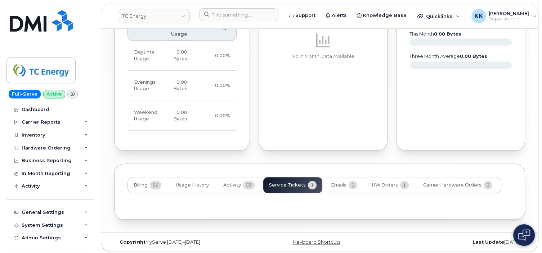
scroll to position [694, 0]
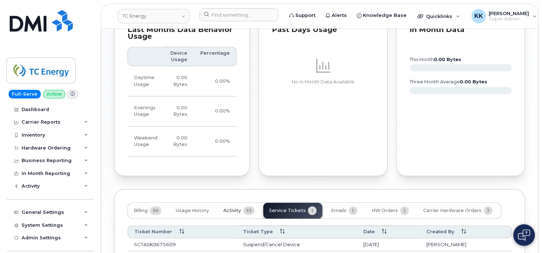
click at [240, 208] on span "Activity" at bounding box center [232, 211] width 18 height 6
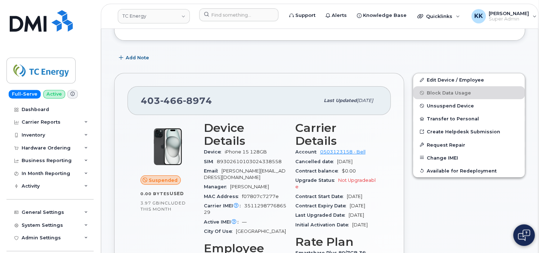
scroll to position [85, 0]
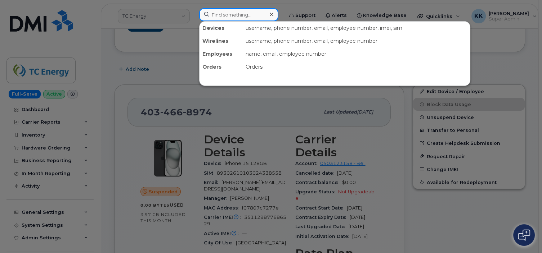
click at [218, 15] on input at bounding box center [238, 14] width 79 height 13
type input "5874347198"
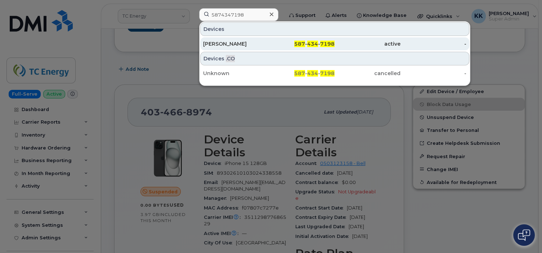
click at [247, 42] on div "[PERSON_NAME]" at bounding box center [236, 43] width 66 height 7
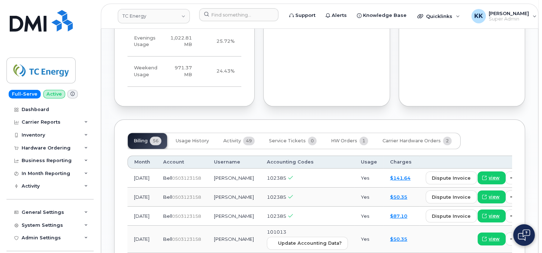
scroll to position [836, 0]
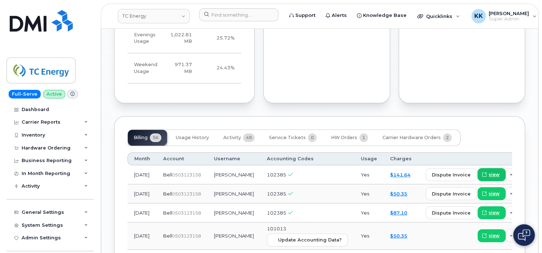
click at [489, 172] on span "view" at bounding box center [494, 175] width 11 height 6
click at [227, 16] on input at bounding box center [238, 14] width 79 height 13
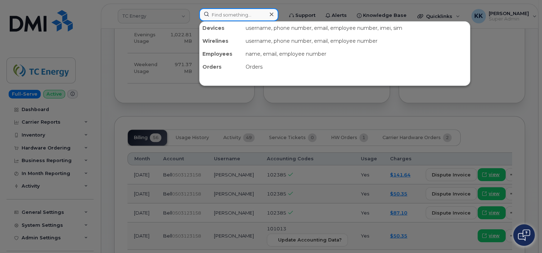
paste input "3374581996"
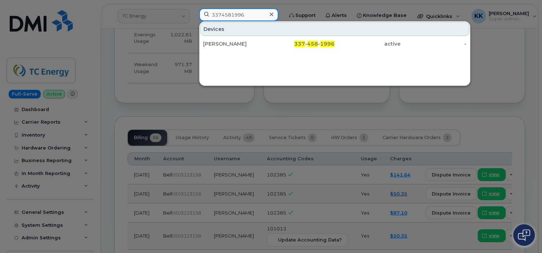
click at [231, 12] on input "3374581996" at bounding box center [238, 14] width 79 height 13
paste input "2817322692"
type input "2817322692"
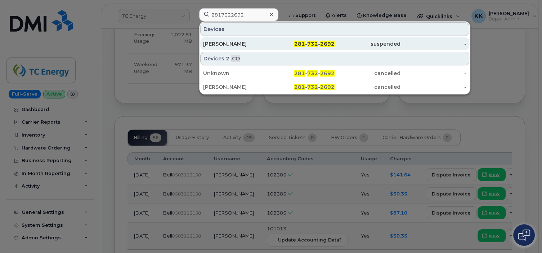
click at [264, 45] on div "[PERSON_NAME]" at bounding box center [236, 43] width 66 height 7
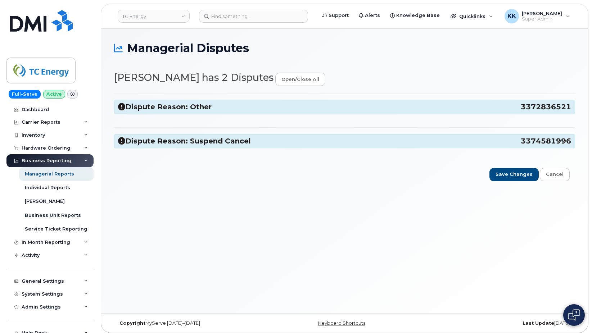
click at [179, 143] on h3 "Dispute Reason: Suspend Cancel 3374581996" at bounding box center [344, 141] width 453 height 10
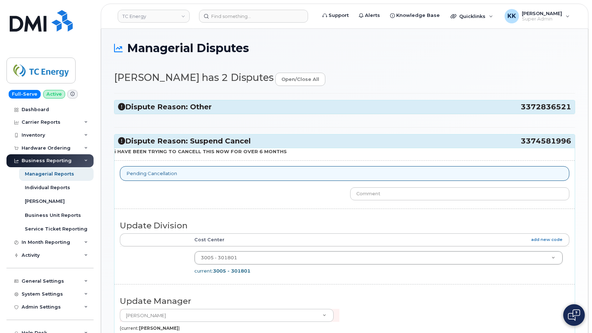
click at [185, 108] on h3 "Dispute Reason: Other 3372836521" at bounding box center [344, 107] width 453 height 10
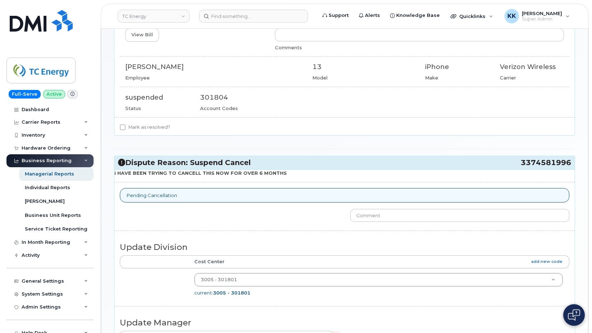
scroll to position [102, 0]
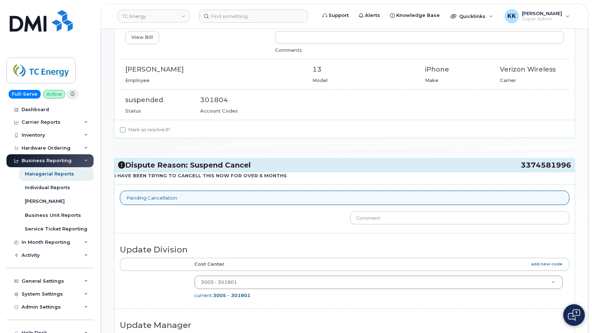
click at [551, 163] on span "3374581996" at bounding box center [546, 166] width 50 height 10
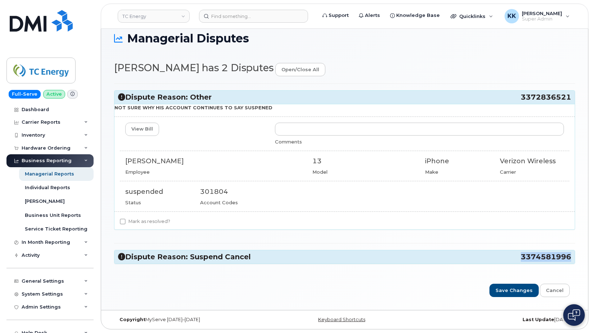
click at [551, 252] on span "3374581996" at bounding box center [546, 257] width 50 height 10
copy span "3374581996"
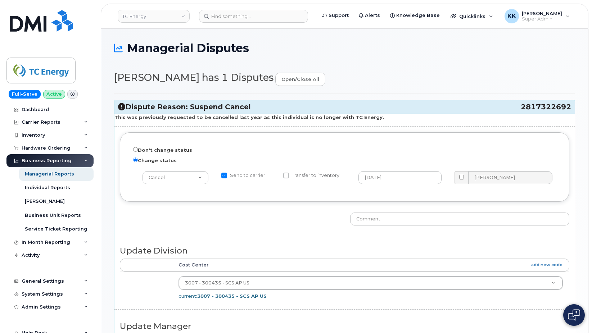
click at [538, 105] on span "2817322692" at bounding box center [546, 107] width 50 height 10
copy span "2817322692"
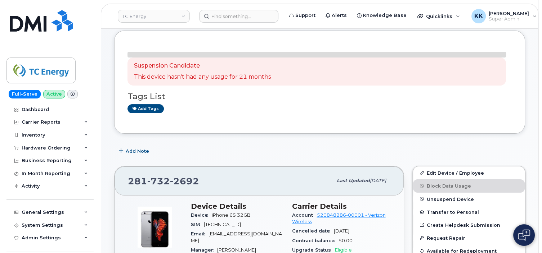
scroll to position [76, 0]
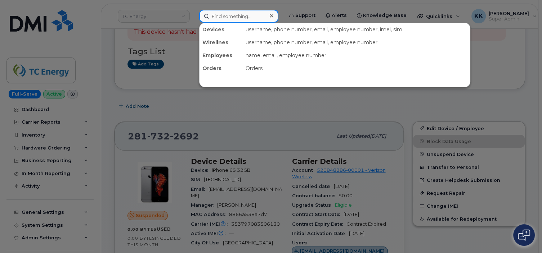
click at [227, 18] on input at bounding box center [238, 16] width 79 height 13
paste input "3044108662"
type input "3044108662"
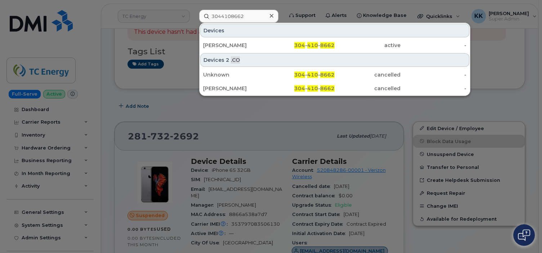
click at [238, 53] on div "Devices 2 .CO Unknown 304 - 410 - 8662 cancelled - Jonathan Nipshank 304 - 410 …" at bounding box center [334, 74] width 270 height 43
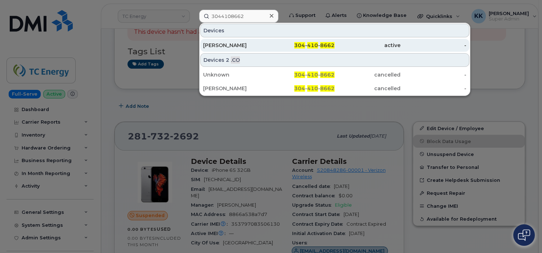
click at [238, 47] on div "Jeremy Jergen" at bounding box center [236, 45] width 66 height 7
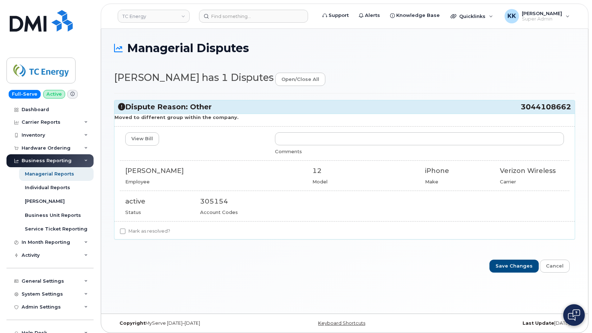
click at [545, 105] on span "3044108662" at bounding box center [546, 107] width 50 height 10
copy span "3044108662"
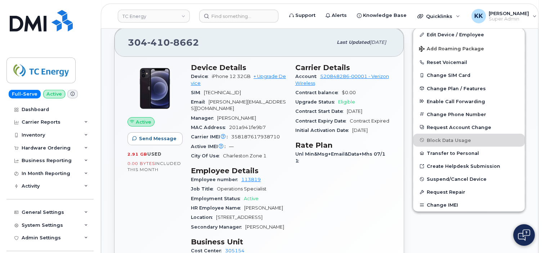
scroll to position [228, 0]
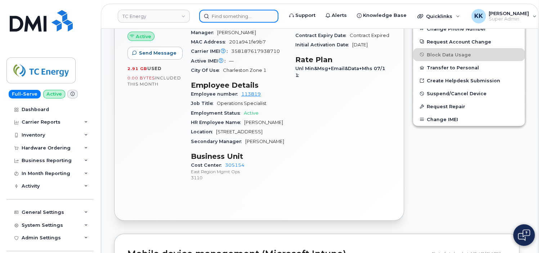
click at [225, 17] on input at bounding box center [238, 16] width 79 height 13
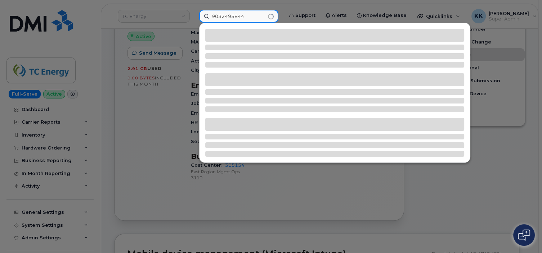
type input "9032495844"
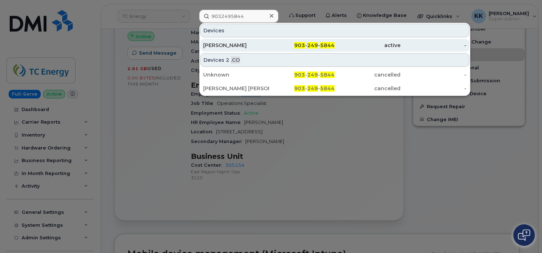
click at [334, 49] on div "903 - 249 - 5844" at bounding box center [367, 45] width 66 height 13
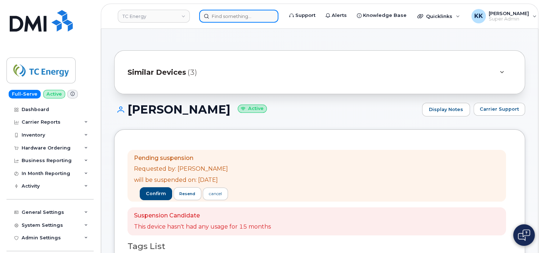
click at [223, 17] on input at bounding box center [238, 16] width 79 height 13
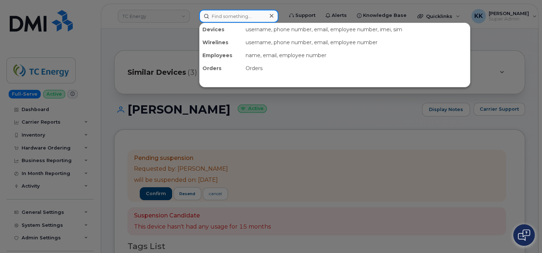
paste input "4034776715"
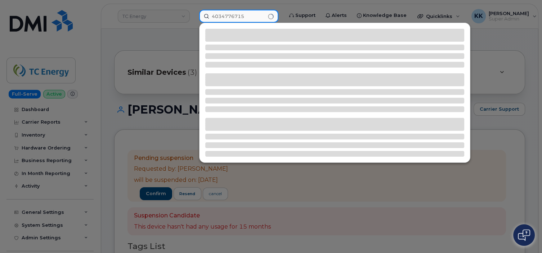
type input "4034776715"
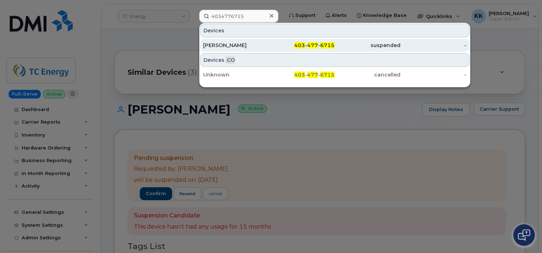
click at [226, 46] on div "[PERSON_NAME]" at bounding box center [236, 45] width 66 height 7
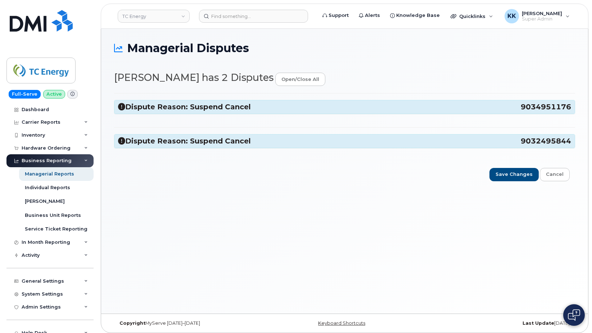
click at [237, 144] on h3 "Dispute Reason: Suspend Cancel 9032495844" at bounding box center [344, 141] width 453 height 10
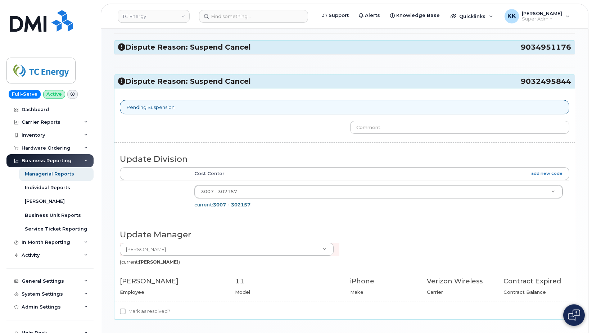
scroll to position [73, 0]
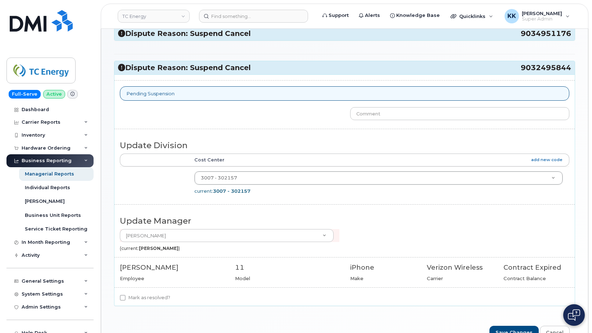
click at [237, 36] on h3 "Dispute Reason: Suspend Cancel 9034951176" at bounding box center [344, 34] width 453 height 10
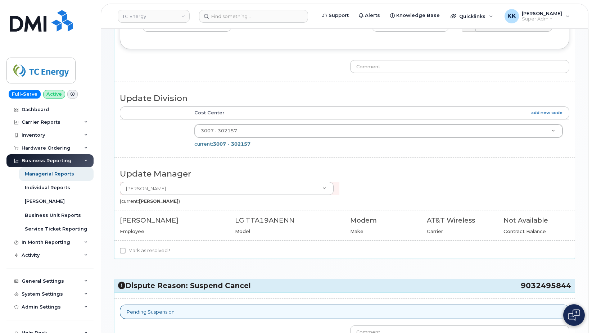
scroll to position [147, 0]
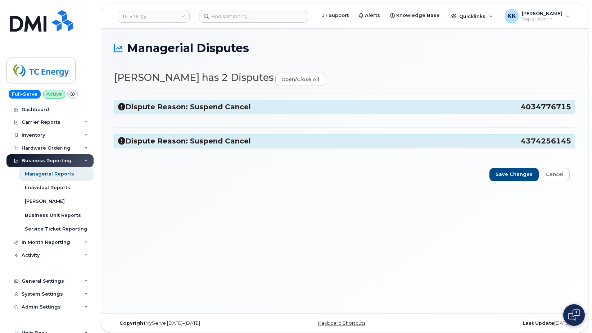
click at [173, 138] on h3 "Dispute Reason: Suspend Cancel 4374256145" at bounding box center [344, 141] width 453 height 10
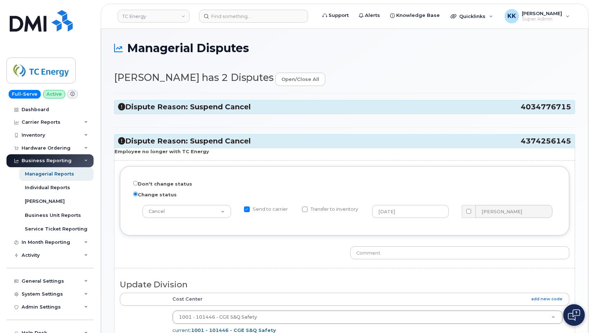
click at [185, 109] on h3 "Dispute Reason: Suspend Cancel 4034776715" at bounding box center [344, 107] width 453 height 10
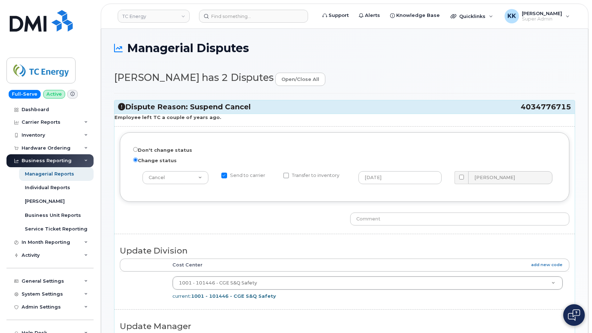
click at [553, 103] on span "4034776715" at bounding box center [546, 107] width 50 height 10
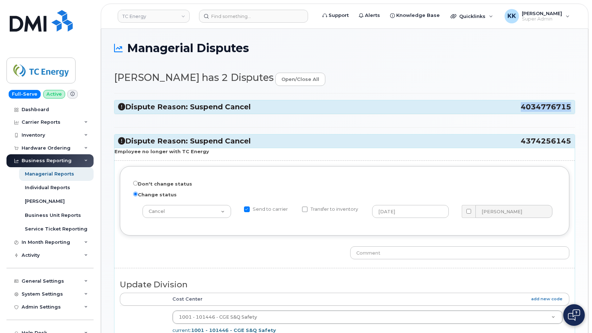
click at [553, 103] on span "4034776715" at bounding box center [546, 107] width 50 height 10
copy span "4034776715"
click at [559, 140] on span "4374256145" at bounding box center [546, 141] width 50 height 10
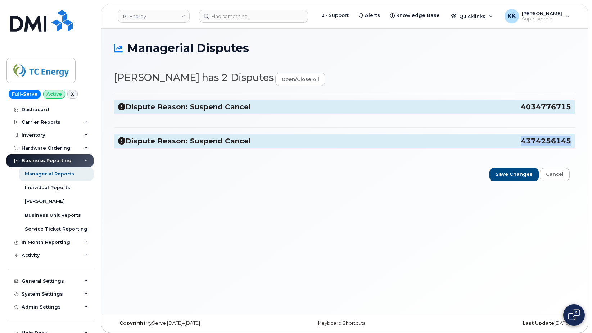
click at [559, 140] on span "4374256145" at bounding box center [546, 141] width 50 height 10
copy span "4374256145"
click at [254, 141] on h3 "Dispute Reason: Suspend Cancel 4374256145" at bounding box center [344, 141] width 453 height 10
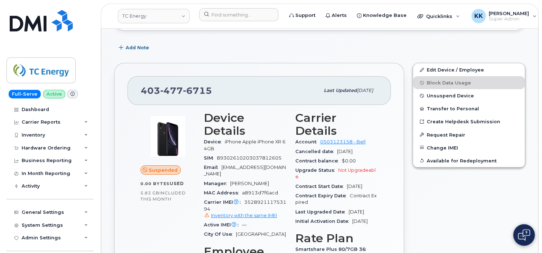
scroll to position [76, 0]
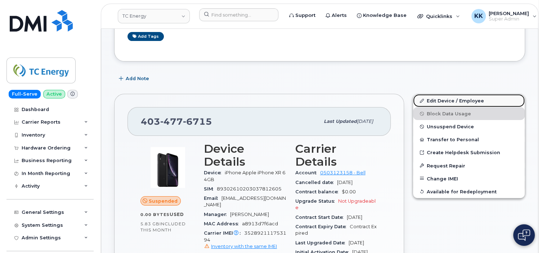
click at [442, 103] on link "Edit Device / Employee" at bounding box center [469, 100] width 112 height 13
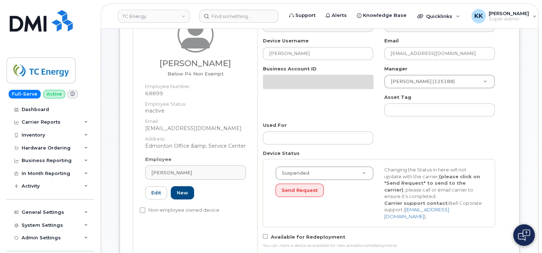
scroll to position [114, 0]
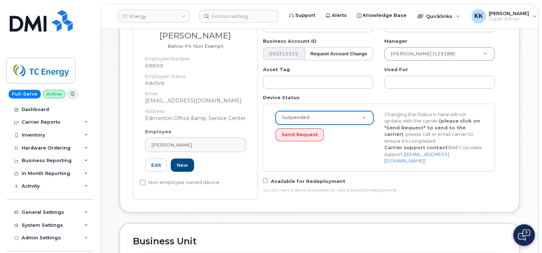
click at [332, 113] on body "TC Energy Support Alerts Knowledge Base Quicklinks Suspend / Cancel Device Chan…" at bounding box center [271, 224] width 542 height 676
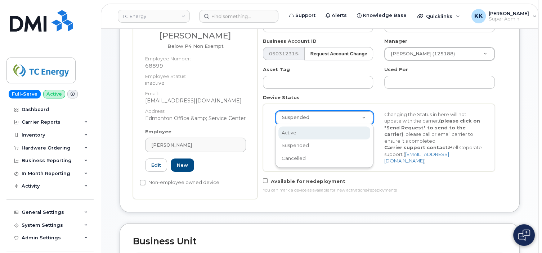
select select "active"
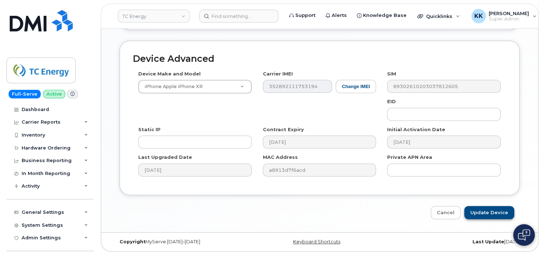
scroll to position [421, 0]
click at [488, 213] on input "Update Device" at bounding box center [489, 212] width 50 height 13
type input "Saving..."
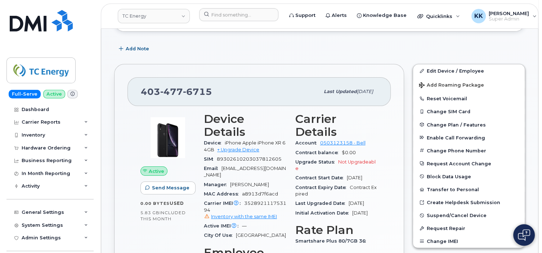
scroll to position [114, 0]
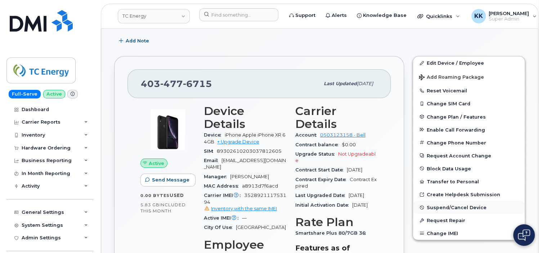
click at [453, 207] on span "Suspend/Cancel Device" at bounding box center [457, 207] width 60 height 5
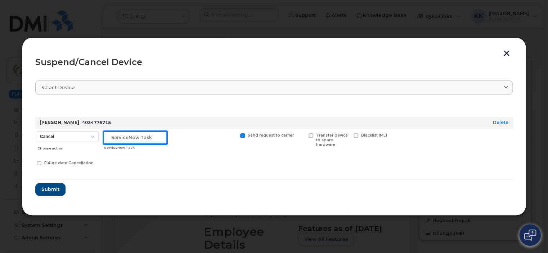
click at [117, 136] on input "text" at bounding box center [135, 137] width 64 height 13
click at [143, 139] on input "CS077" at bounding box center [135, 137] width 64 height 13
type input "CS0777581"
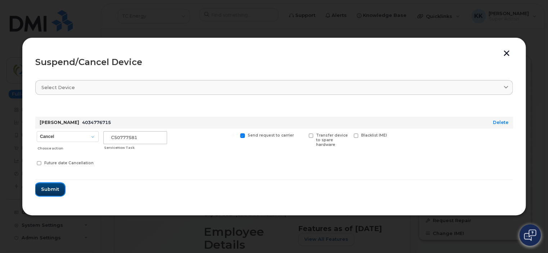
click at [45, 188] on span "Submit" at bounding box center [50, 189] width 18 height 7
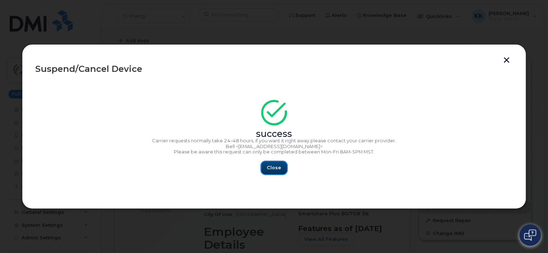
click at [275, 165] on span "Close" at bounding box center [274, 168] width 14 height 7
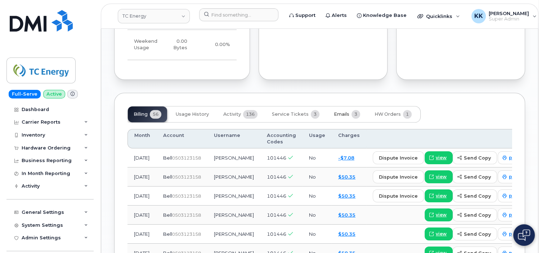
click at [341, 112] on span "Emails" at bounding box center [341, 115] width 15 height 6
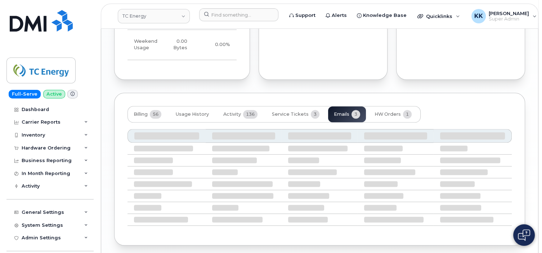
scroll to position [658, 0]
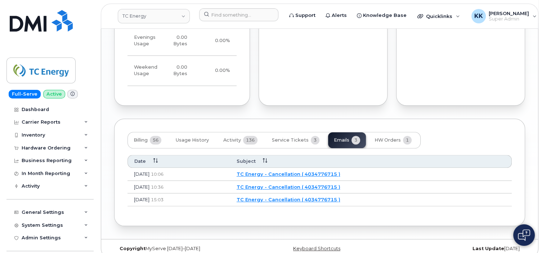
click at [297, 171] on link "TC Energy - Cancellation ( 4034776715 )" at bounding box center [289, 174] width 104 height 6
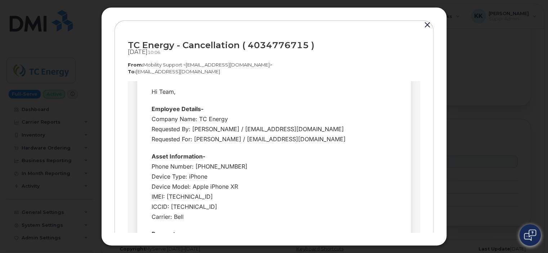
scroll to position [0, 0]
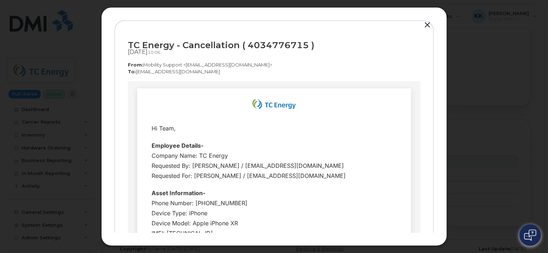
click at [426, 27] on button "button" at bounding box center [427, 25] width 11 height 10
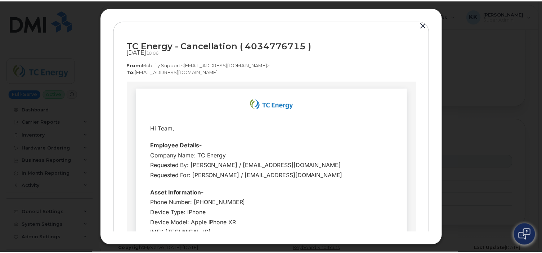
scroll to position [658, 0]
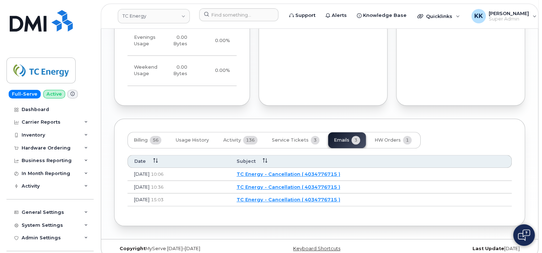
click at [308, 184] on link "TC Energy - Cancellation ( 4034776715 )" at bounding box center [289, 187] width 104 height 6
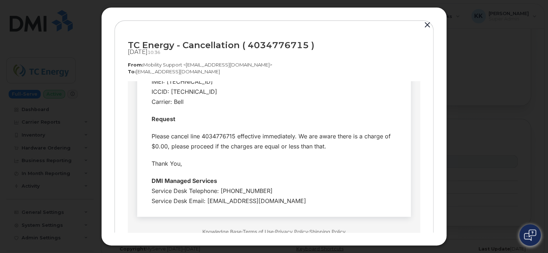
scroll to position [0, 0]
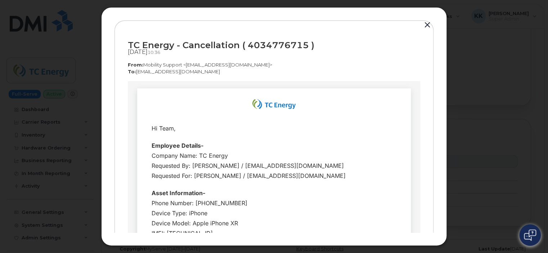
click at [427, 26] on button "button" at bounding box center [427, 25] width 11 height 10
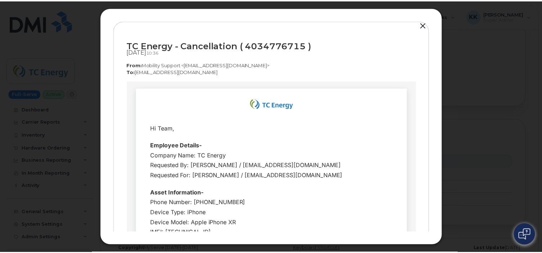
scroll to position [658, 0]
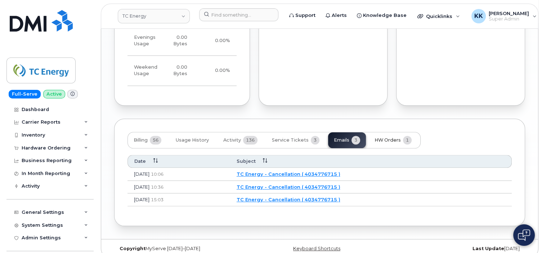
click at [386, 138] on span "HW Orders" at bounding box center [387, 141] width 26 height 6
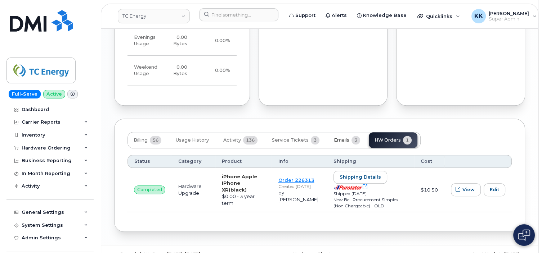
click at [351, 136] on span "3" at bounding box center [355, 140] width 9 height 9
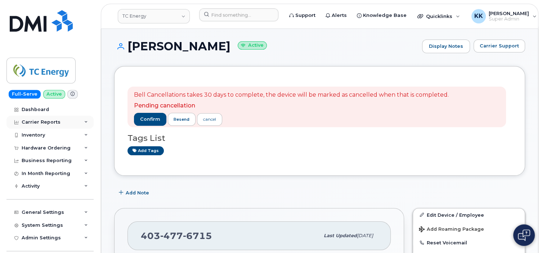
scroll to position [0, 0]
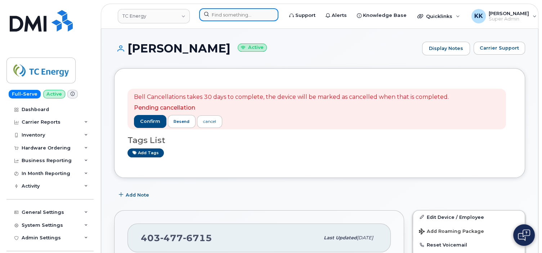
click at [230, 18] on input at bounding box center [238, 14] width 79 height 13
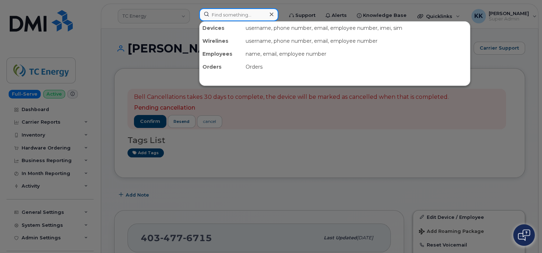
paste input "4374256145"
type input "4374256145"
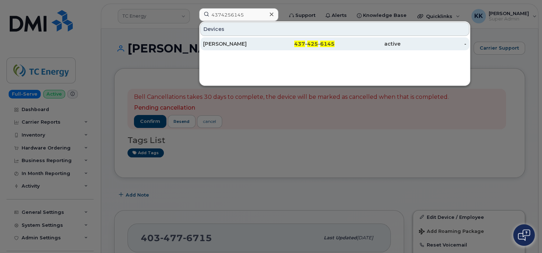
click at [238, 45] on div "[PERSON_NAME]" at bounding box center [236, 43] width 66 height 7
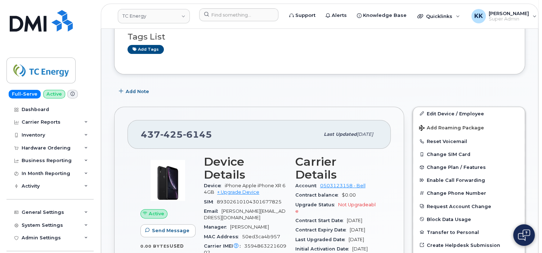
scroll to position [190, 0]
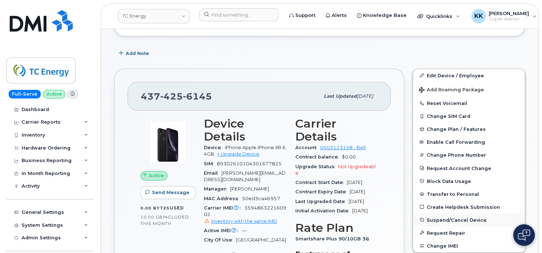
click at [448, 219] on span "Suspend/Cancel Device" at bounding box center [457, 219] width 60 height 5
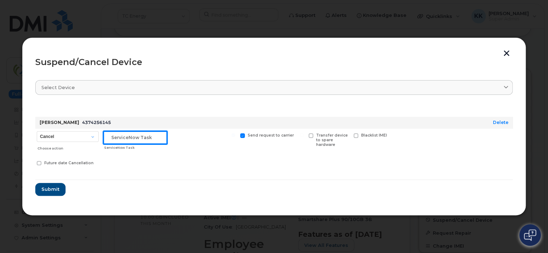
click at [132, 135] on input "text" at bounding box center [135, 137] width 64 height 13
click at [143, 138] on input "CS0777" at bounding box center [135, 137] width 64 height 13
type input "CS0777581"
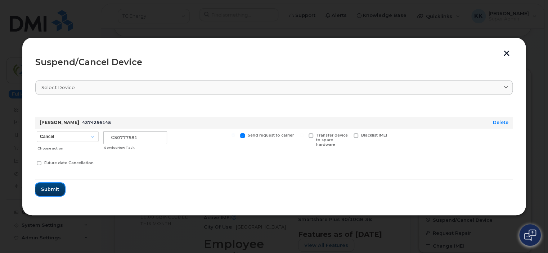
click at [50, 188] on span "Submit" at bounding box center [50, 189] width 18 height 7
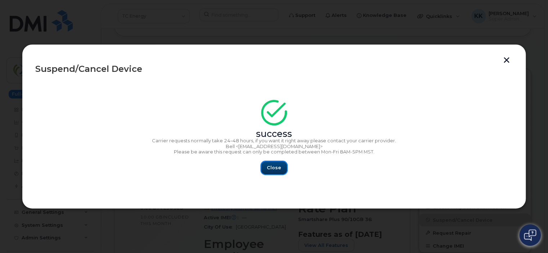
click at [271, 165] on span "Close" at bounding box center [274, 168] width 14 height 7
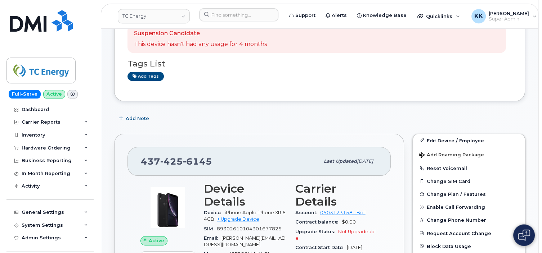
scroll to position [114, 0]
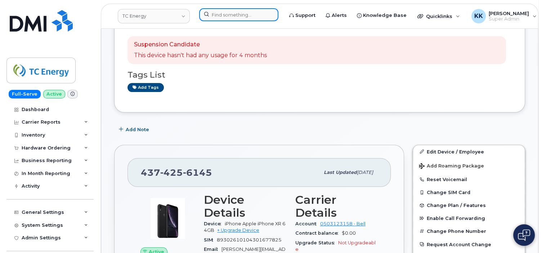
click at [221, 15] on input at bounding box center [238, 14] width 79 height 13
paste input "9475295044"
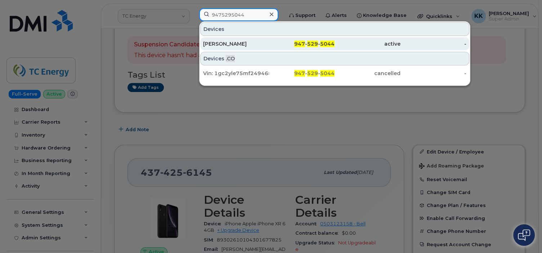
type input "9475295044"
click at [235, 44] on div "[PERSON_NAME]" at bounding box center [236, 43] width 66 height 7
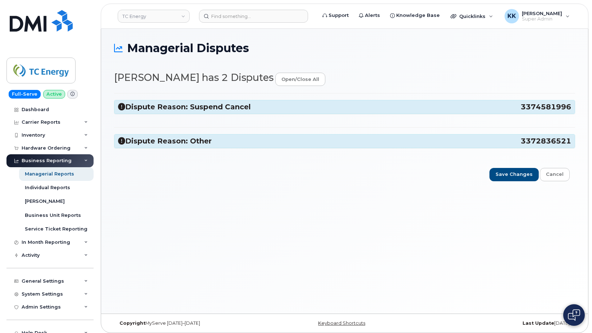
click at [218, 145] on h3 "Dispute Reason: Other 3372836521" at bounding box center [344, 141] width 453 height 10
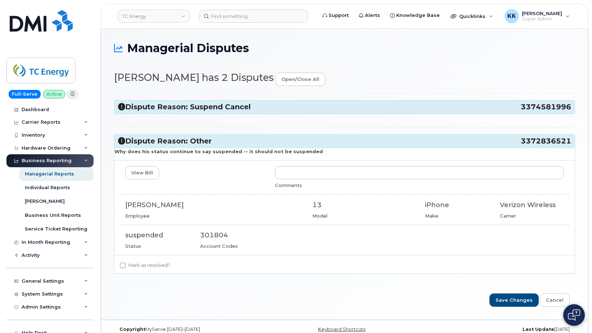
click at [205, 140] on h3 "Dispute Reason: Other 3372836521" at bounding box center [344, 141] width 453 height 10
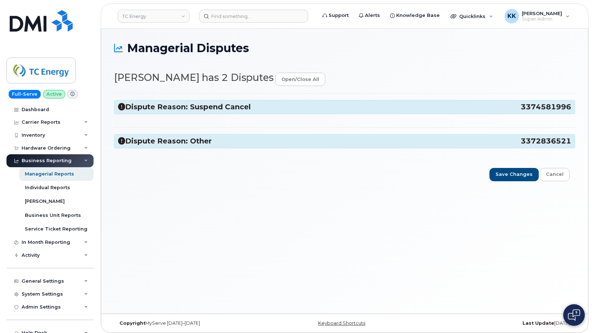
click at [211, 107] on h3 "Dispute Reason: Suspend Cancel 3374581996" at bounding box center [344, 107] width 453 height 10
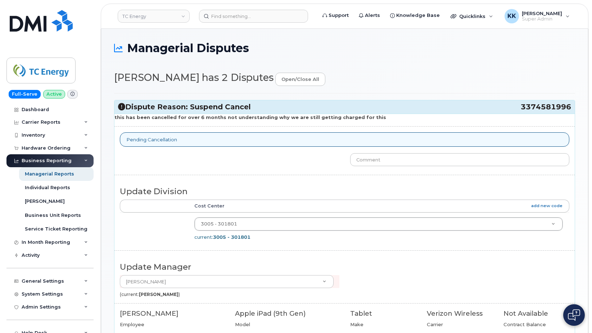
click at [214, 105] on h3 "Dispute Reason: Suspend Cancel 3374581996" at bounding box center [344, 107] width 453 height 10
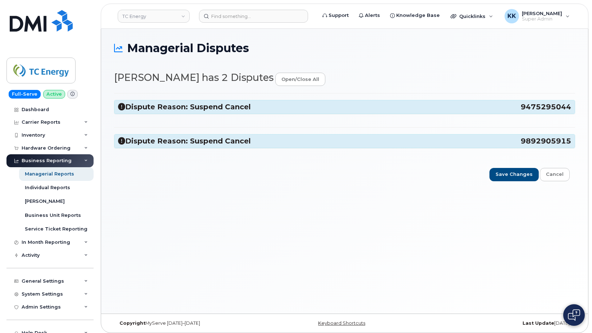
click at [207, 143] on h3 "Dispute Reason: Suspend Cancel 9892905915" at bounding box center [344, 141] width 453 height 10
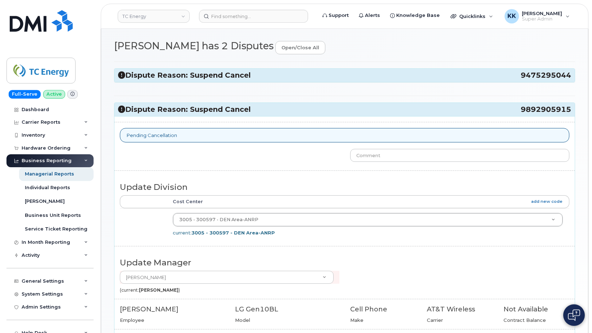
scroll to position [6, 0]
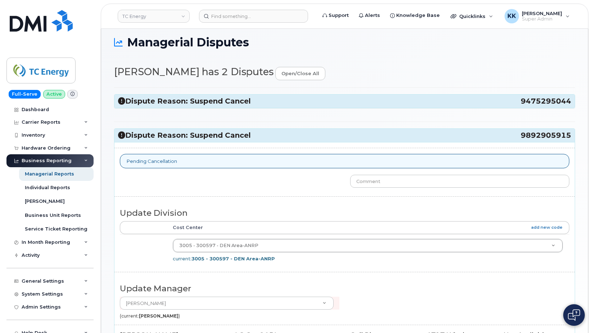
click at [224, 101] on h3 "Dispute Reason: Suspend Cancel 9475295044" at bounding box center [344, 101] width 453 height 10
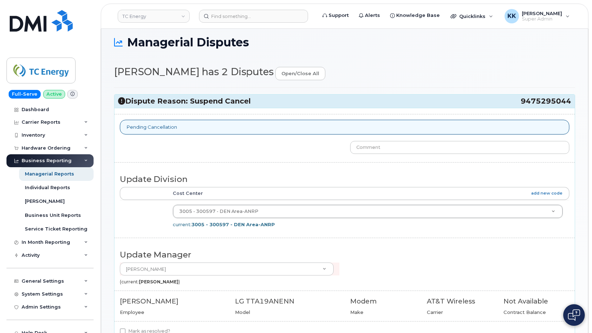
click at [540, 102] on span "9475295044" at bounding box center [546, 101] width 50 height 10
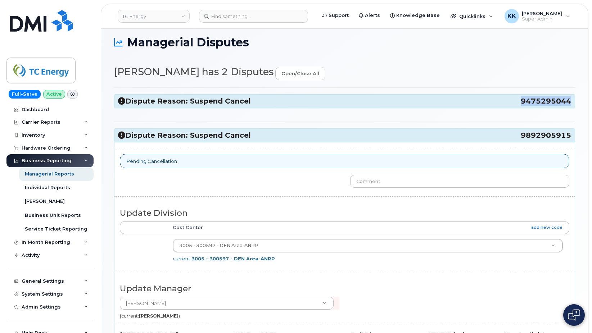
copy span "9475295044"
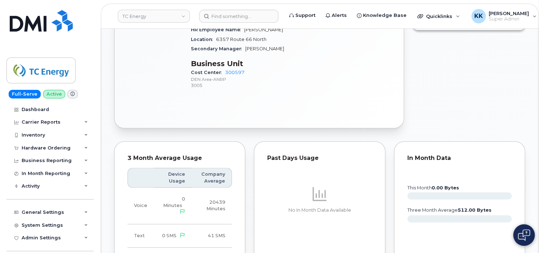
scroll to position [722, 0]
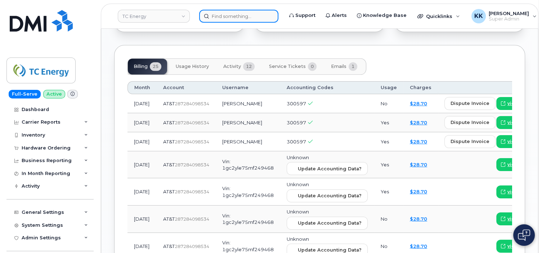
click at [230, 11] on input at bounding box center [238, 16] width 79 height 13
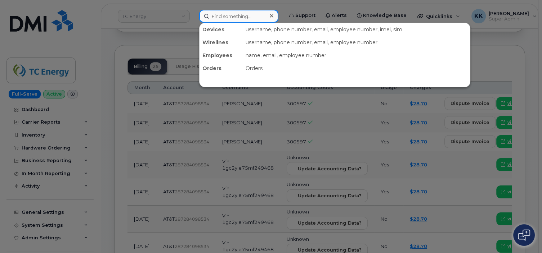
paste input "6817819621"
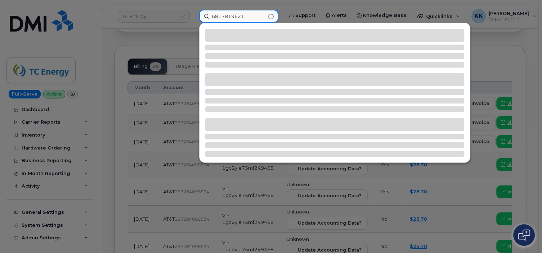
type input "6817819621"
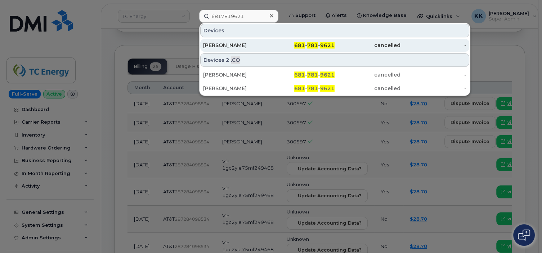
click at [256, 44] on div "Philip Arbogast" at bounding box center [236, 45] width 66 height 7
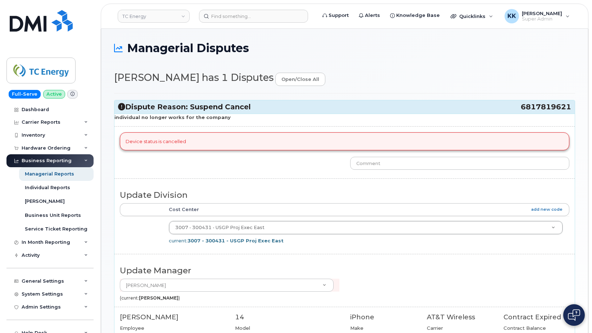
click at [551, 109] on span "6817819621" at bounding box center [546, 107] width 50 height 10
copy span "6817819621"
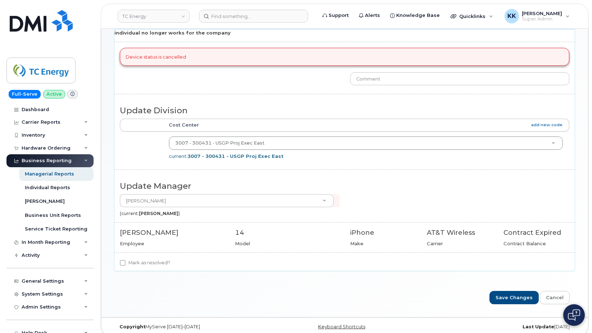
scroll to position [92, 0]
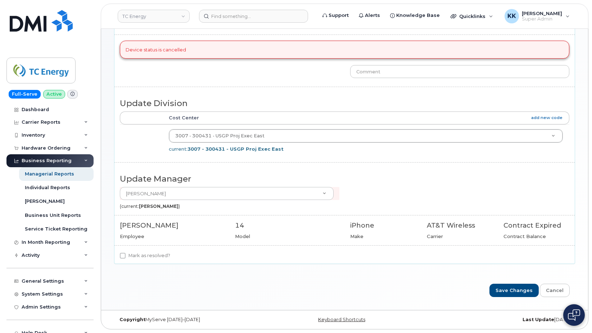
click at [138, 257] on label "Mark as resolved?" at bounding box center [145, 256] width 50 height 9
click at [126, 257] on input "Mark as resolved?" at bounding box center [123, 256] width 6 height 6
checkbox input "true"
click at [524, 287] on input "Save Changes" at bounding box center [514, 290] width 49 height 13
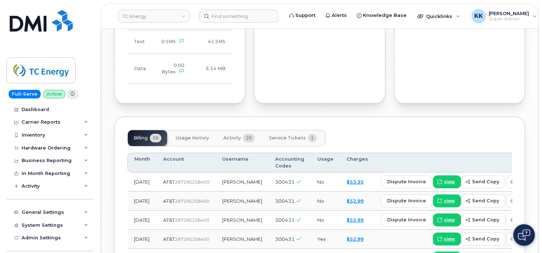
scroll to position [684, 0]
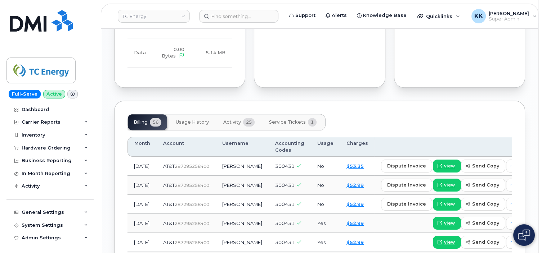
click at [233, 120] on span "Activity" at bounding box center [232, 123] width 18 height 6
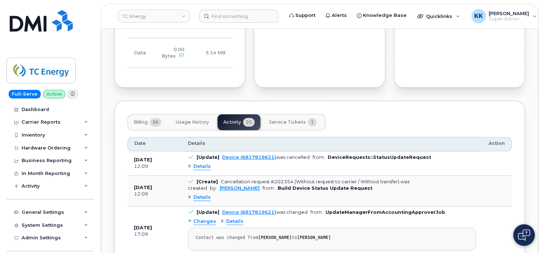
click at [189, 194] on div "Details" at bounding box center [199, 197] width 23 height 7
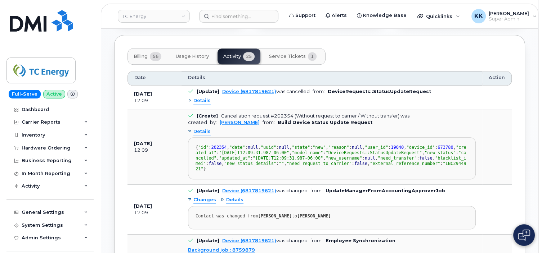
scroll to position [760, 0]
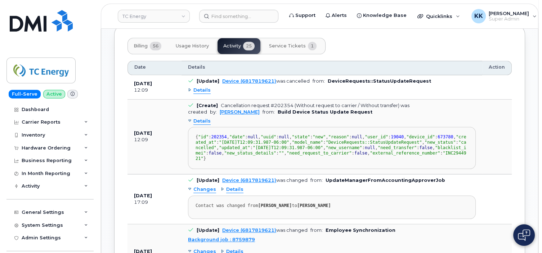
click at [189, 118] on div "Details" at bounding box center [199, 121] width 23 height 7
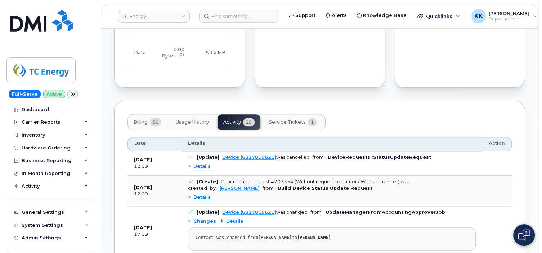
click at [306, 114] on button "Service Tickets 1" at bounding box center [292, 122] width 59 height 16
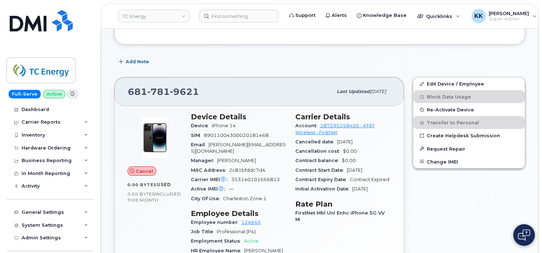
scroll to position [76, 0]
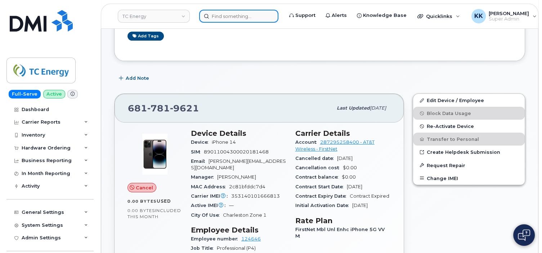
click at [221, 14] on input at bounding box center [238, 16] width 79 height 13
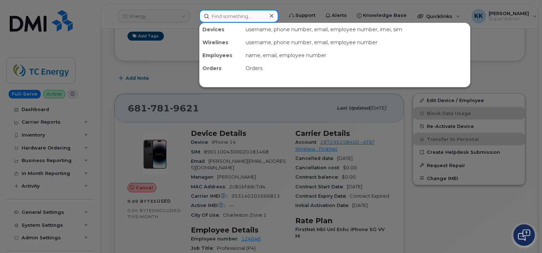
paste input "4038319544"
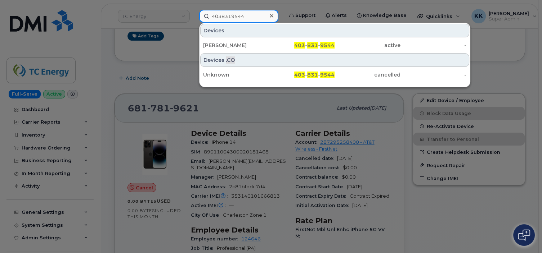
click at [226, 17] on input "4038319544" at bounding box center [238, 16] width 79 height 13
paste input "3095740868"
type input "3095740868"
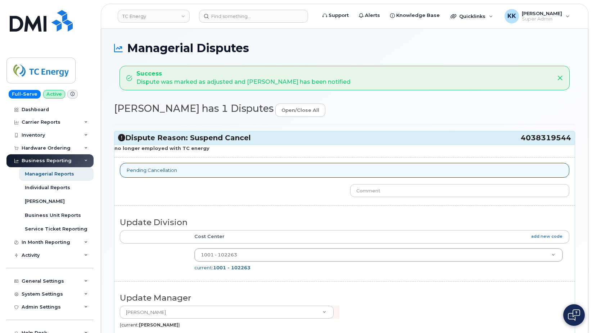
click at [549, 138] on span "4038319544" at bounding box center [546, 138] width 50 height 10
copy span "4038319544"
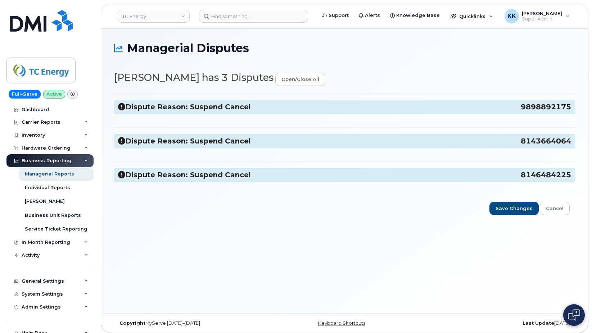
click at [254, 111] on h3 "Dispute Reason: Suspend Cancel 9898892175" at bounding box center [344, 107] width 453 height 10
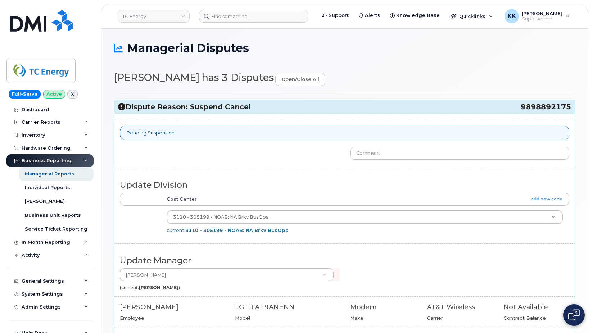
click at [253, 111] on h3 "Dispute Reason: Suspend Cancel 9898892175" at bounding box center [344, 107] width 453 height 10
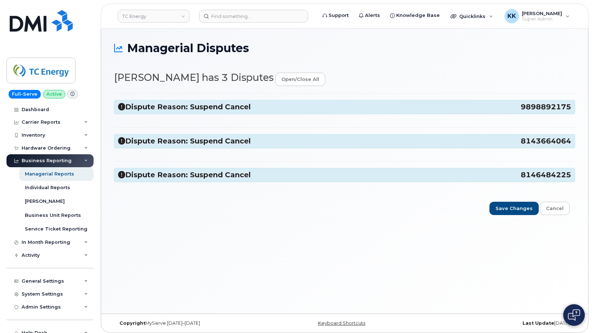
click at [230, 151] on div "Dispute Reason: Suspend Cancel 9898892175 Pending Suspension Update Division Ac…" at bounding box center [344, 141] width 461 height 96
click at [230, 142] on h3 "Dispute Reason: Suspend Cancel 8143664064" at bounding box center [344, 141] width 453 height 10
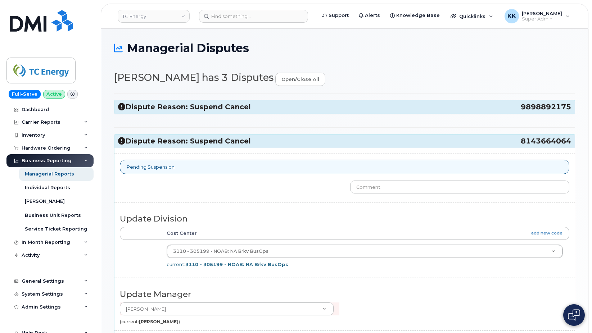
click at [230, 142] on h3 "Dispute Reason: Suspend Cancel 8143664064" at bounding box center [344, 141] width 453 height 10
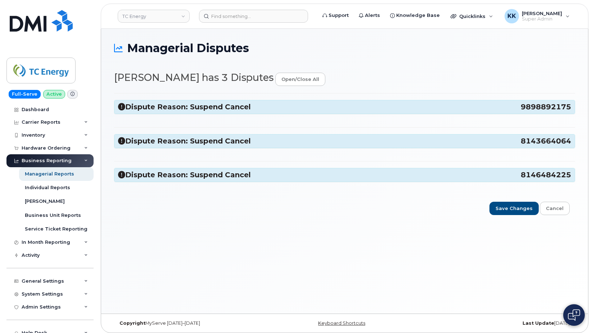
click at [218, 179] on h3 "Dispute Reason: Suspend Cancel 8146484225" at bounding box center [344, 175] width 453 height 10
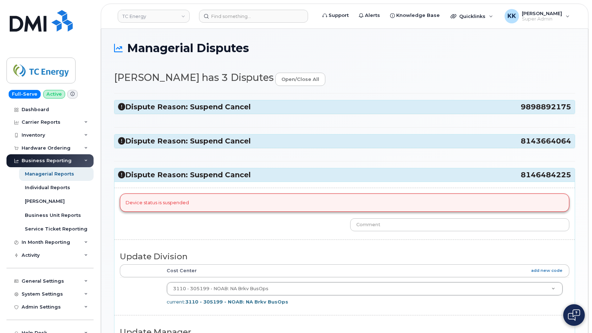
click at [218, 178] on h3 "Dispute Reason: Suspend Cancel 8146484225" at bounding box center [344, 175] width 453 height 10
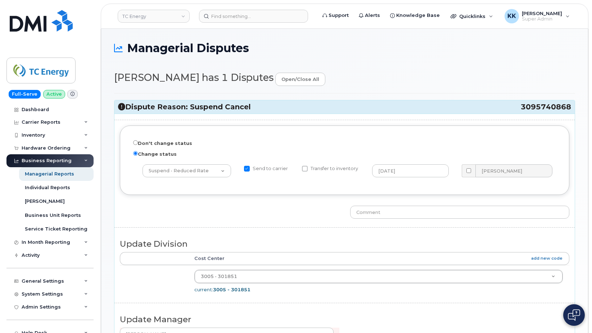
click at [557, 109] on span "3095740868" at bounding box center [546, 107] width 50 height 10
copy span "3095740868"
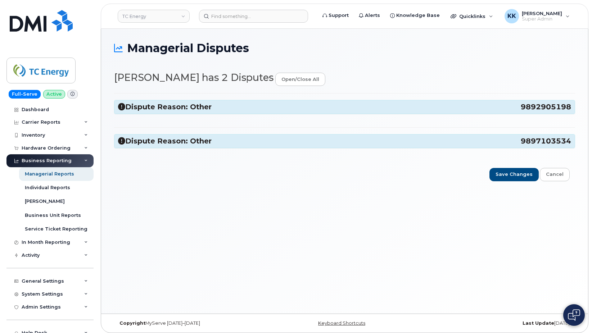
click at [211, 141] on h3 "Dispute Reason: Other 9897103534" at bounding box center [344, 141] width 453 height 10
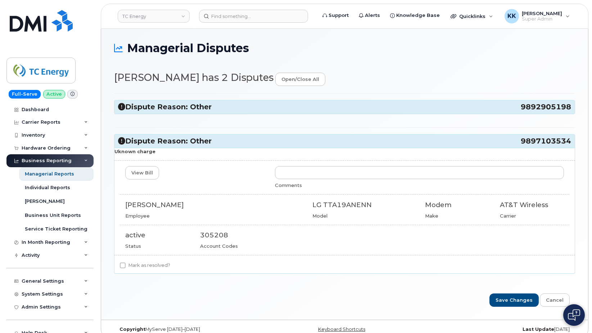
click at [212, 140] on h3 "Dispute Reason: Other 9897103534" at bounding box center [344, 141] width 453 height 10
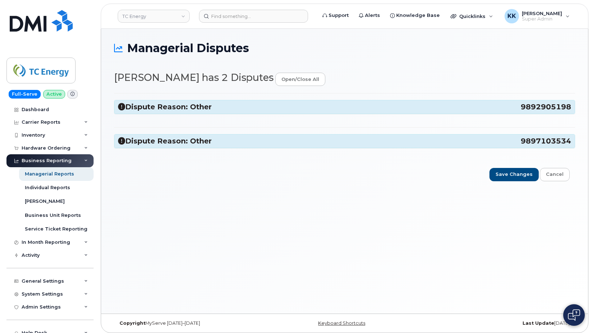
click at [215, 102] on div "Dispute Reason: Other 9892905198" at bounding box center [344, 106] width 460 height 13
click at [214, 103] on h3 "Dispute Reason: Other 9892905198" at bounding box center [344, 107] width 453 height 10
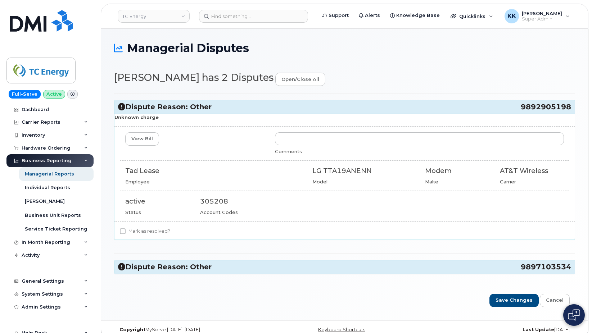
click at [214, 103] on h3 "Dispute Reason: Other 9892905198" at bounding box center [344, 107] width 453 height 10
